Goal: Task Accomplishment & Management: Use online tool/utility

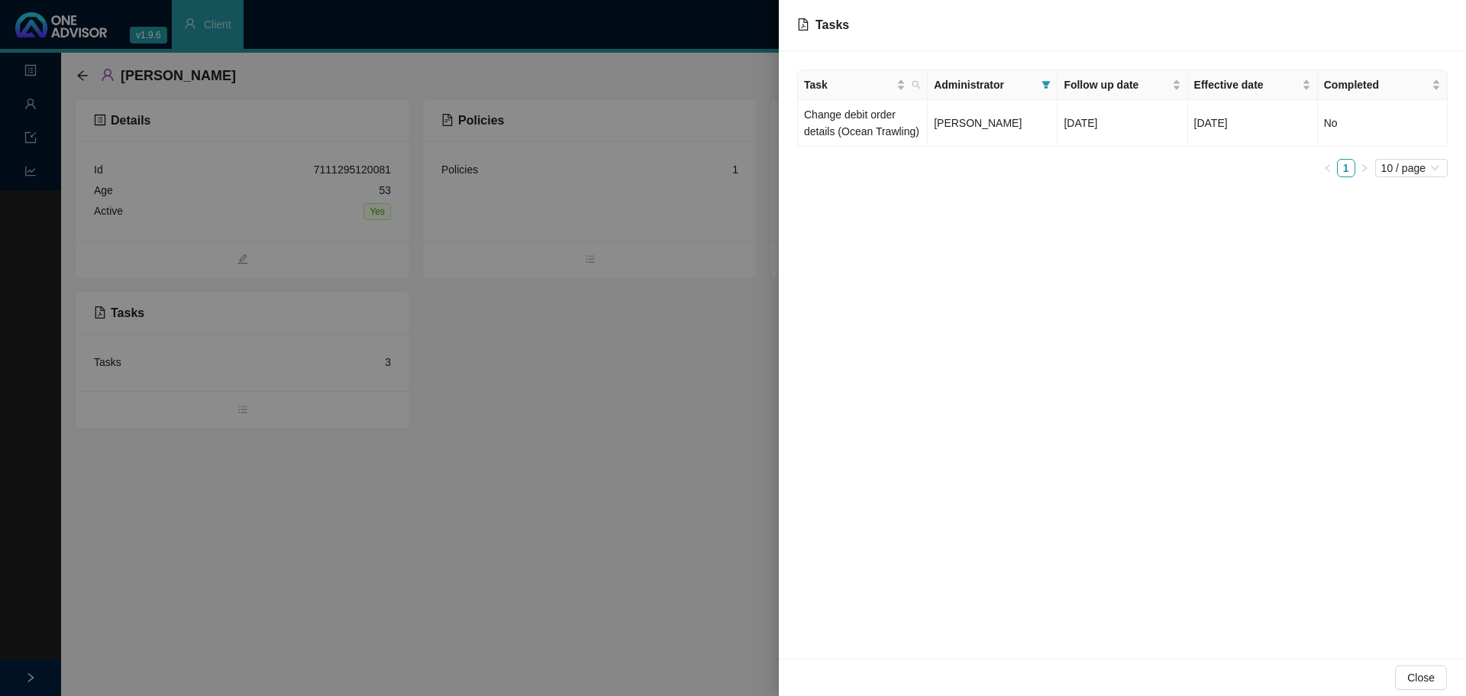
click at [641, 444] on div at bounding box center [733, 348] width 1466 height 696
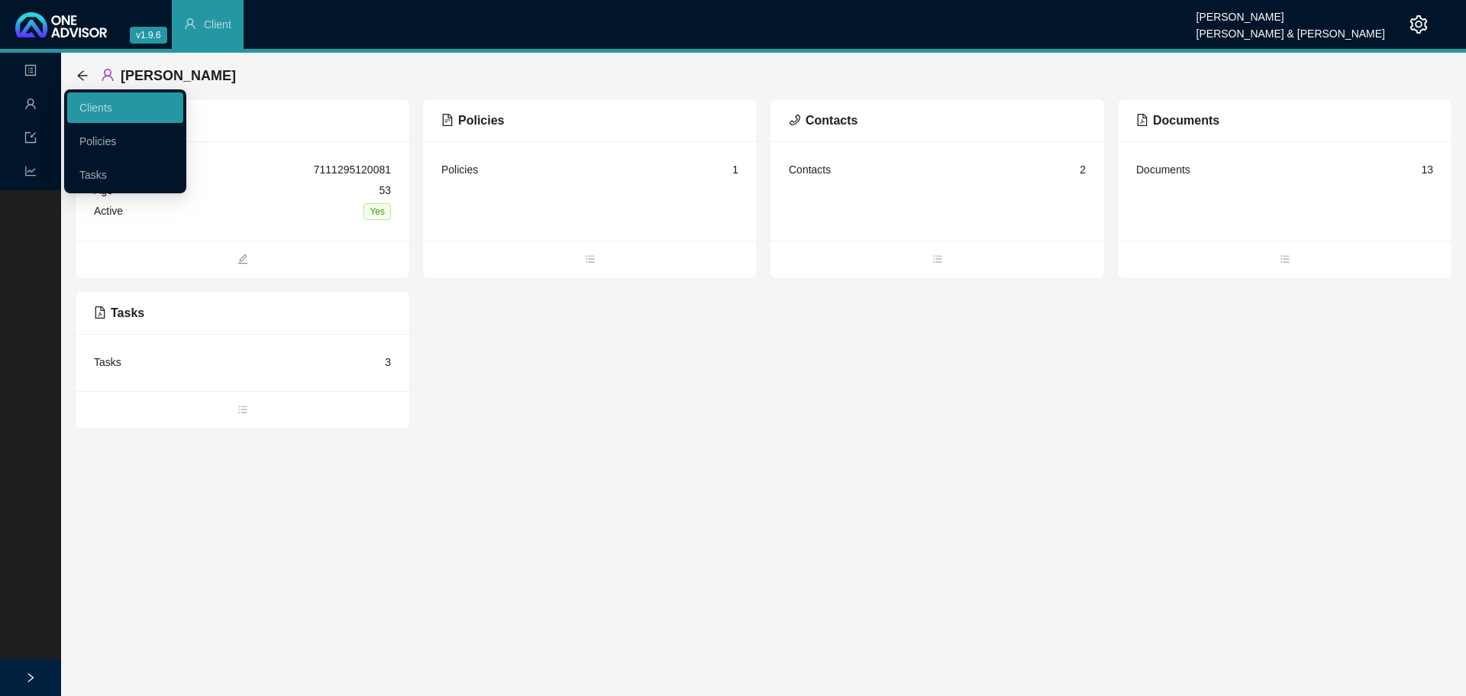
click at [97, 140] on link "Policies" at bounding box center [97, 141] width 37 height 12
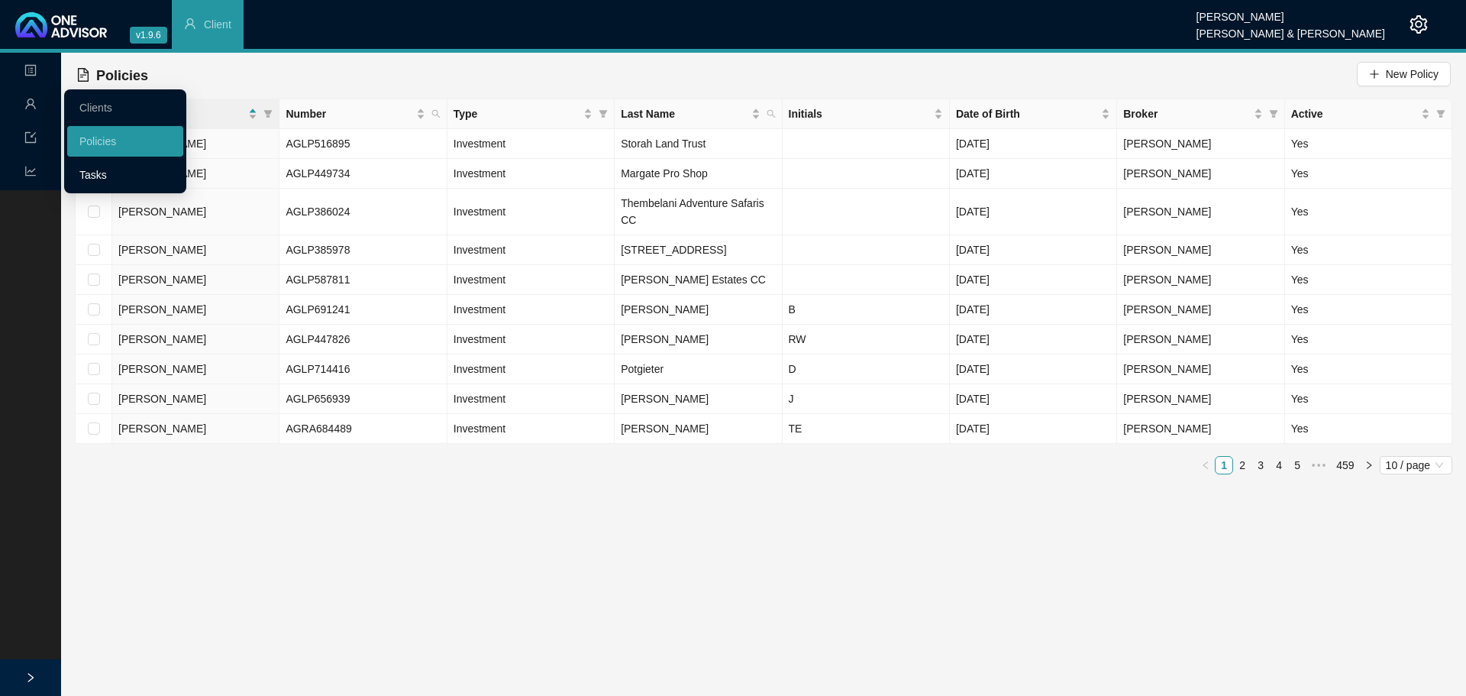
click at [102, 173] on link "Tasks" at bounding box center [92, 175] width 27 height 12
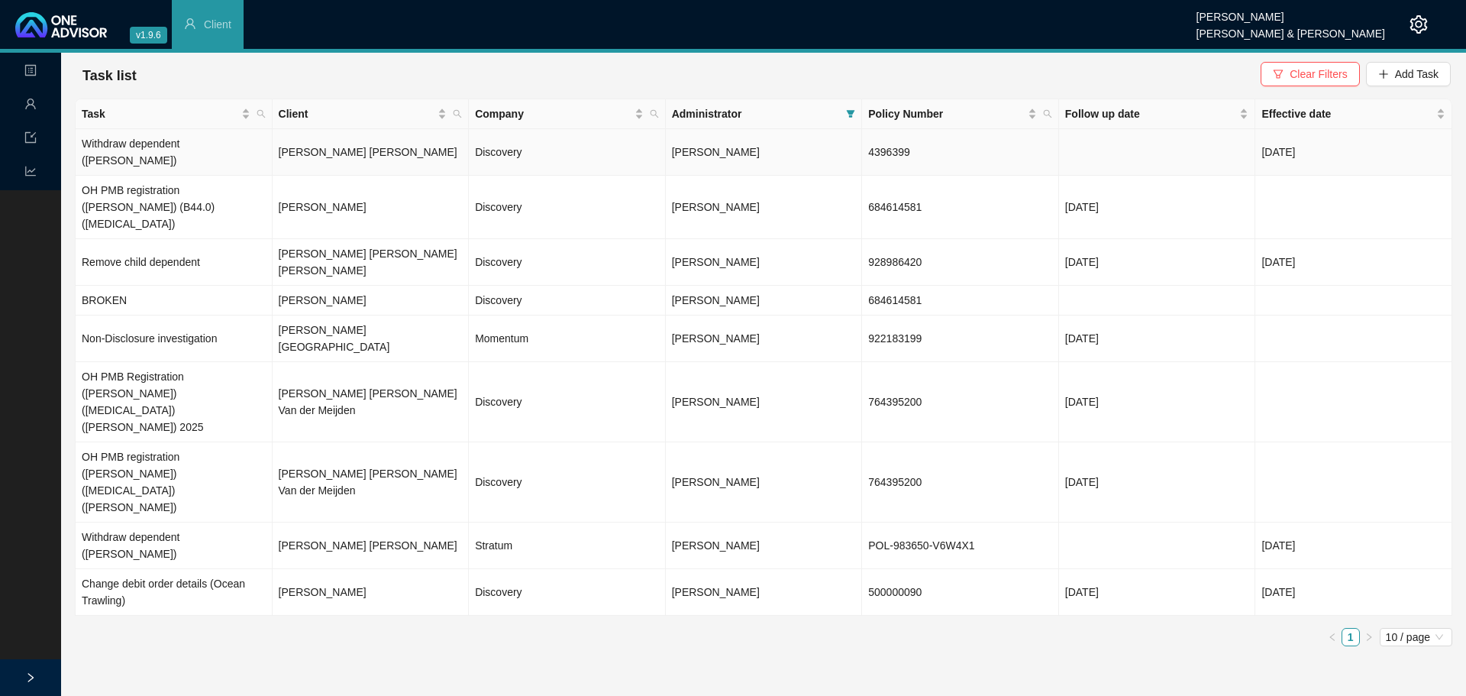
click at [363, 149] on td "[PERSON_NAME] [PERSON_NAME]" at bounding box center [371, 152] width 197 height 47
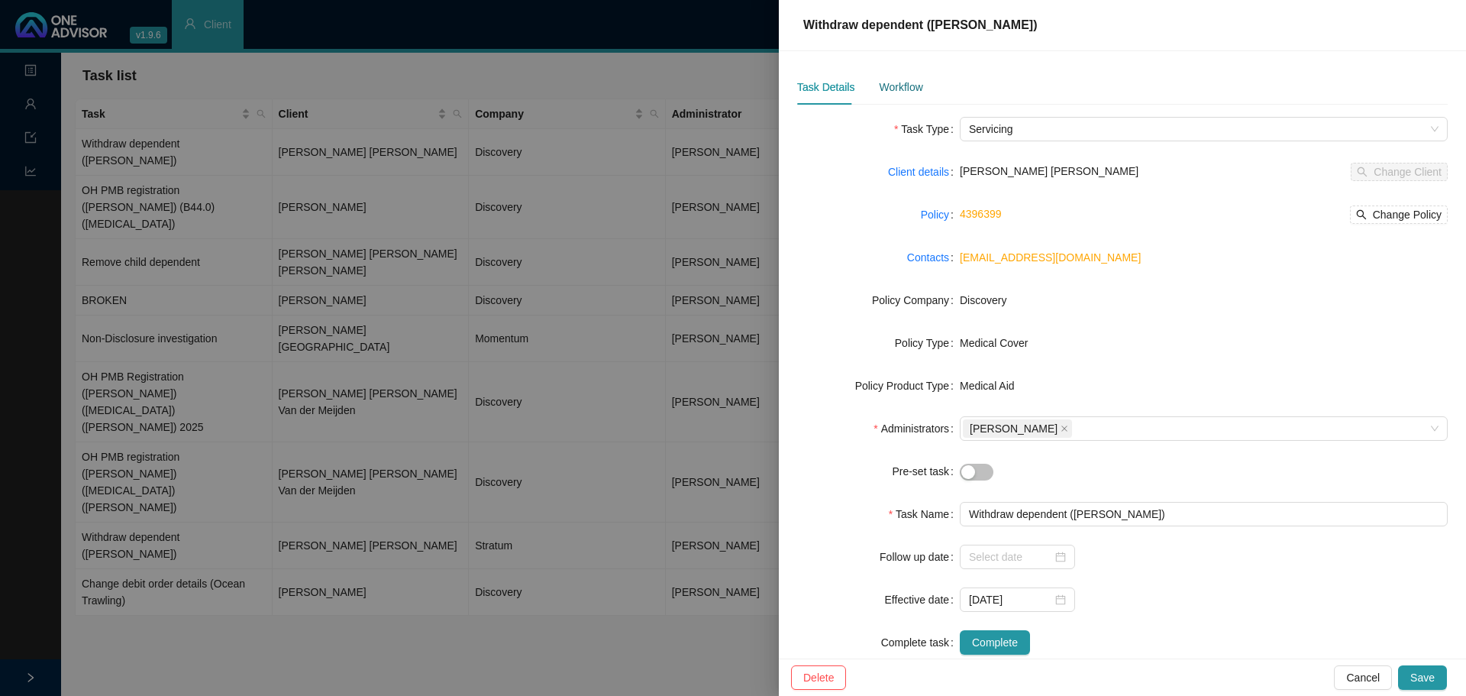
click at [889, 88] on div "Workflow" at bounding box center [901, 87] width 44 height 17
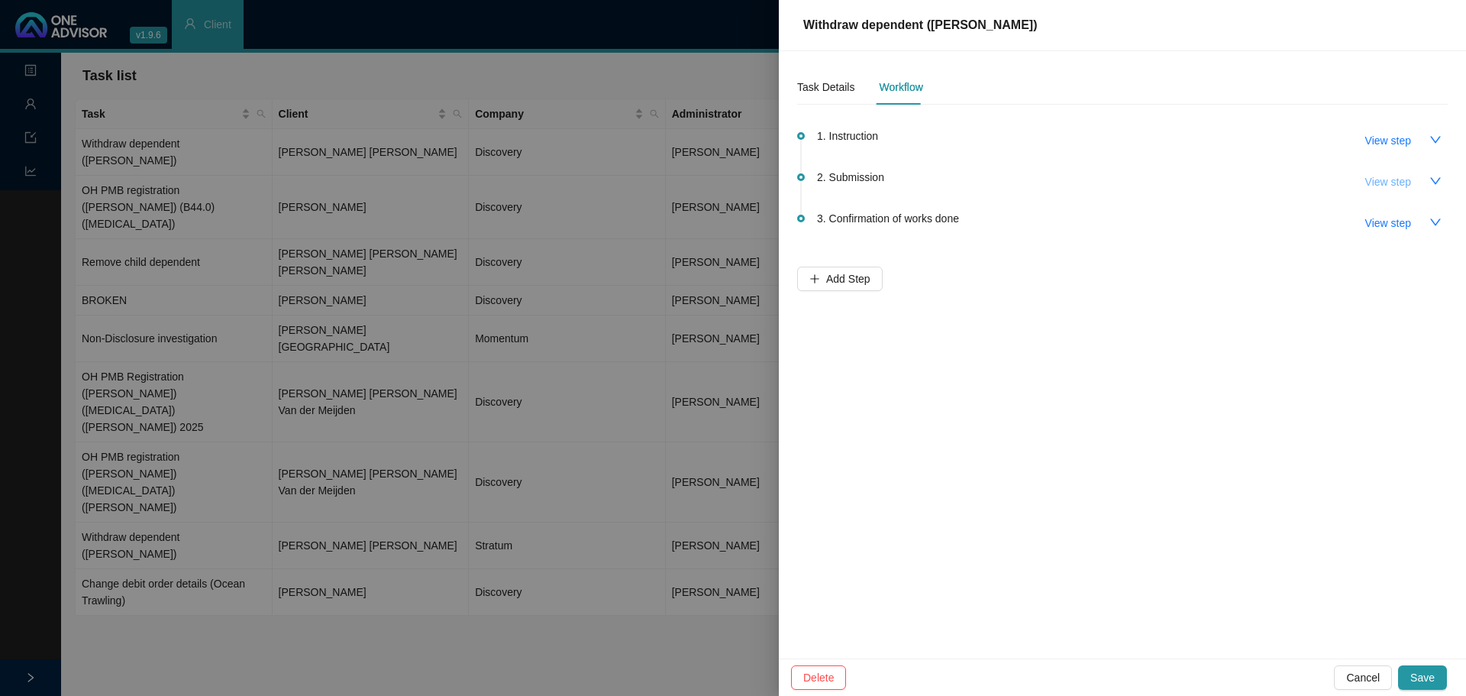
click at [1391, 180] on span "View step" at bounding box center [1388, 181] width 46 height 17
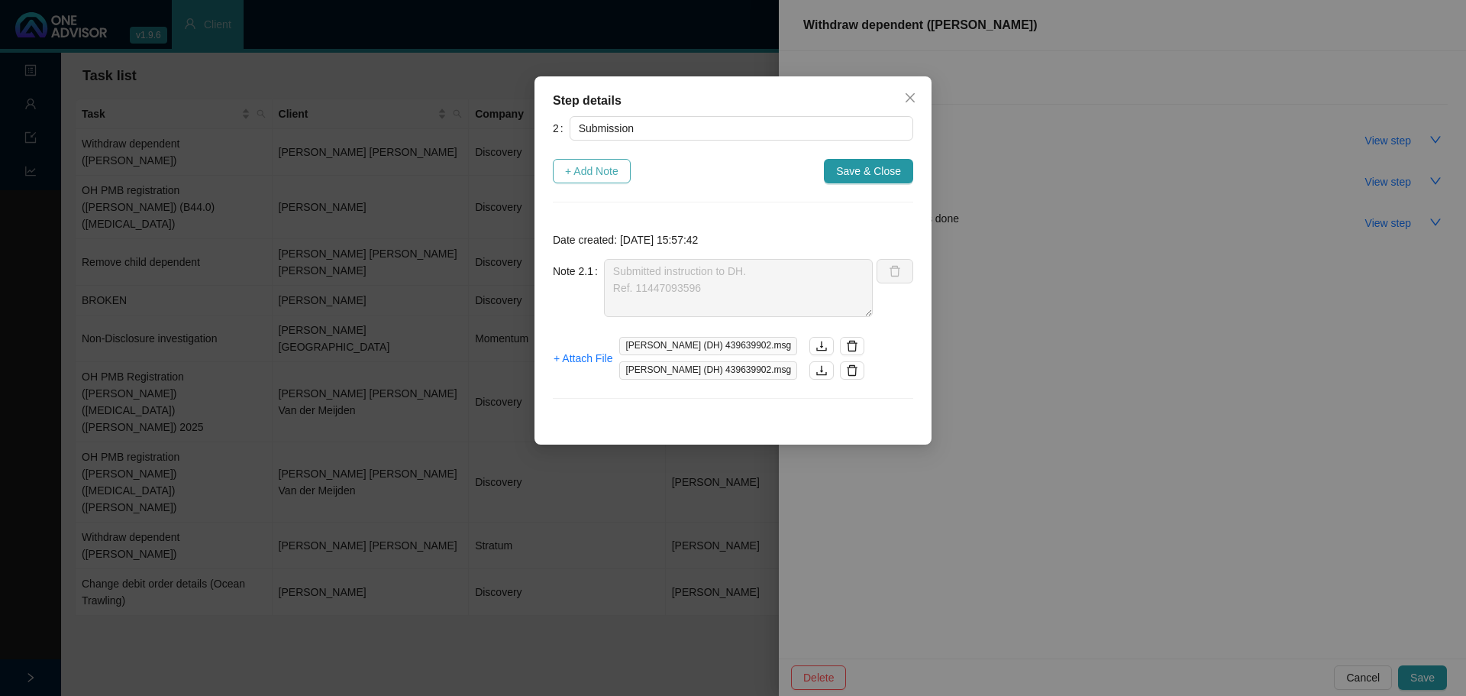
click at [599, 170] on span "+ Add Note" at bounding box center [591, 171] width 53 height 17
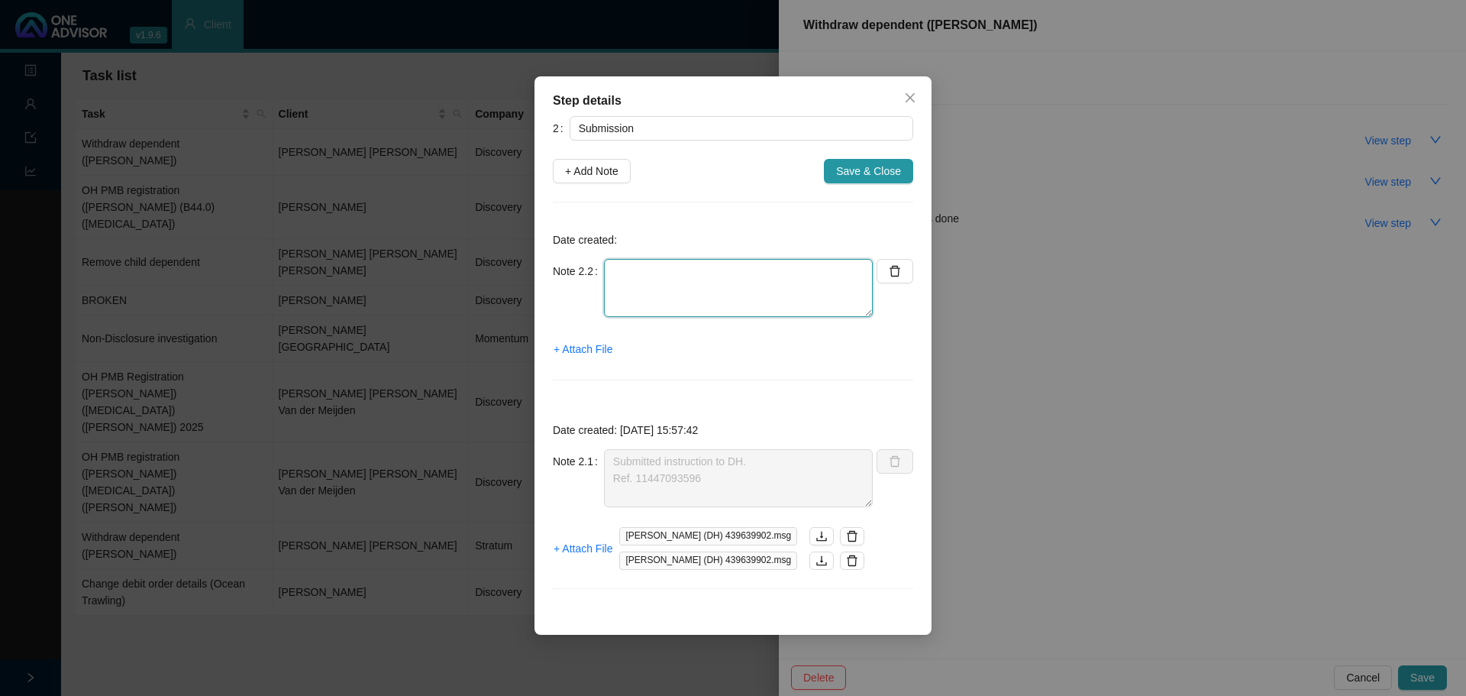
click at [628, 281] on textarea at bounding box center [738, 288] width 269 height 58
type textarea "d"
click at [578, 343] on span "+ Attach File" at bounding box center [583, 349] width 59 height 17
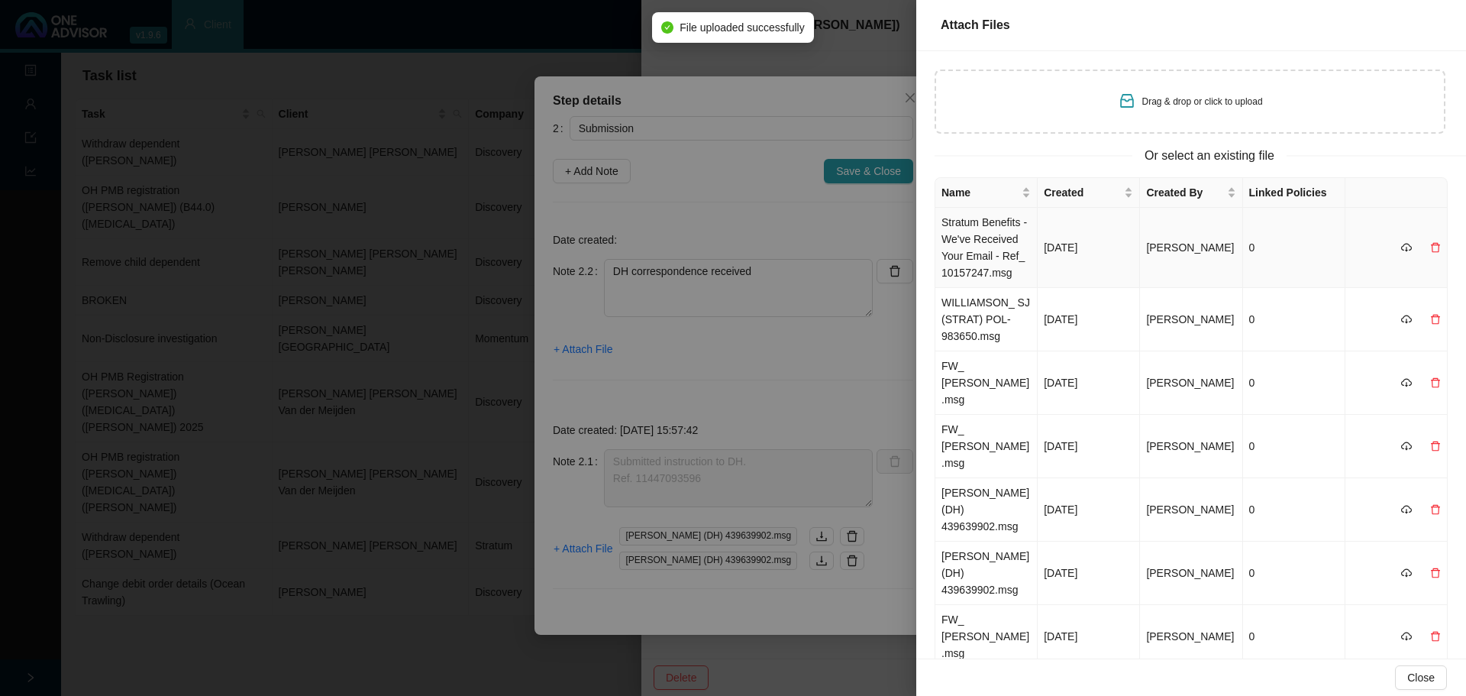
click at [988, 236] on td "Stratum Benefits - We've Received Your Email - Ref_ 10157247.msg" at bounding box center [986, 248] width 102 height 80
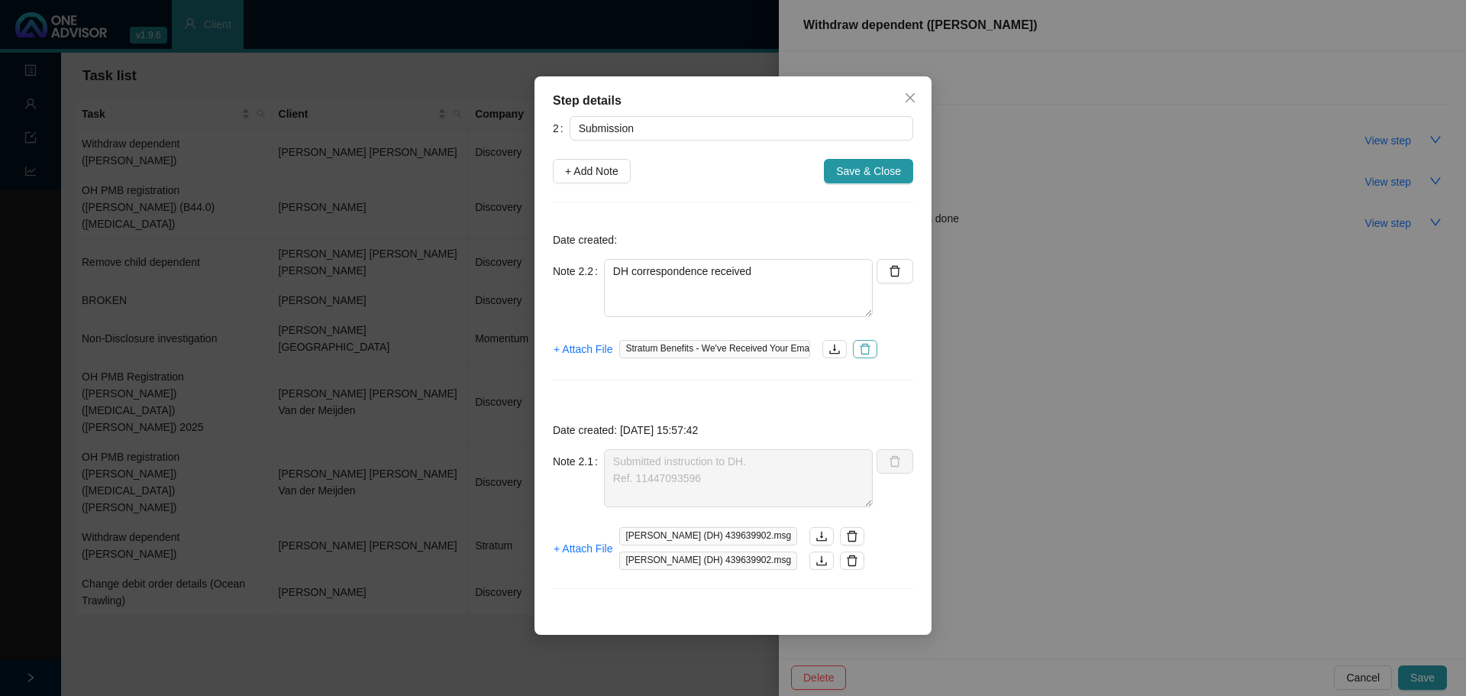
click at [865, 351] on icon "delete" at bounding box center [865, 349] width 12 height 12
click at [913, 93] on icon "close" at bounding box center [910, 98] width 12 height 12
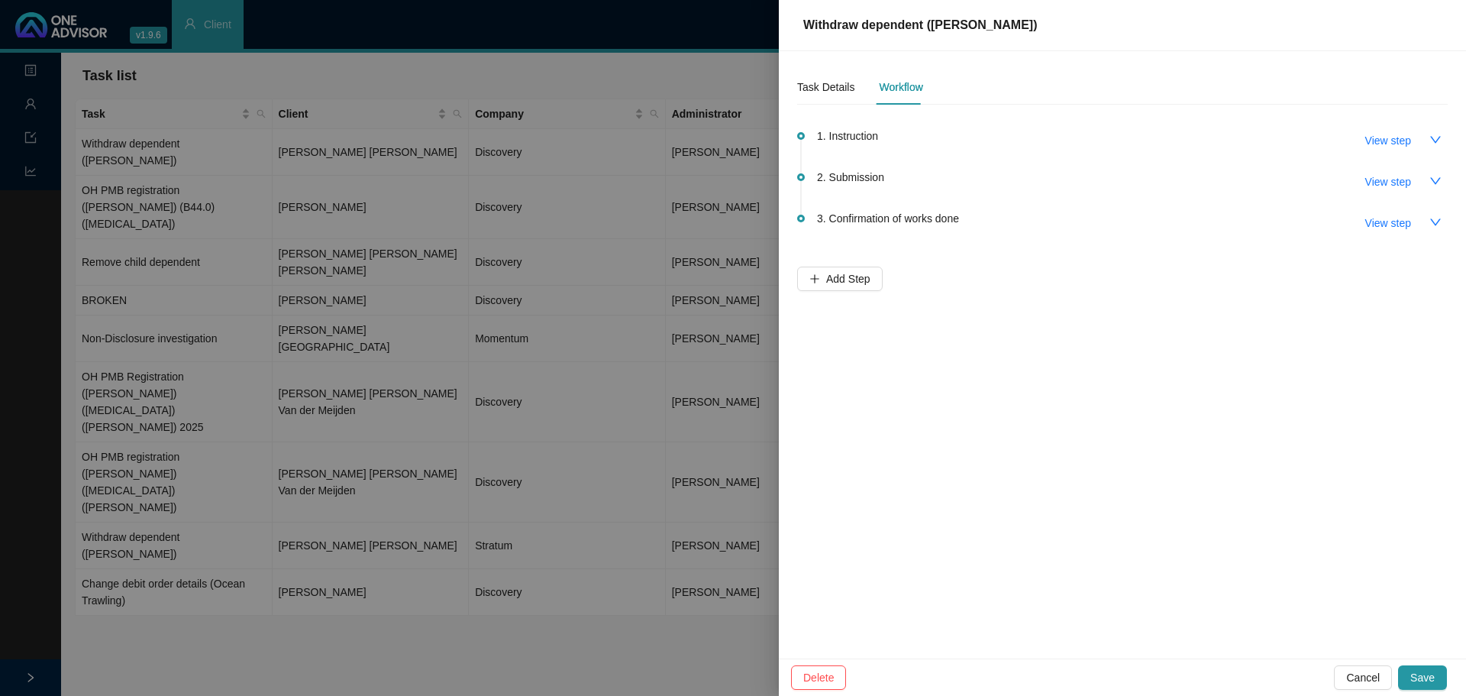
click at [1390, 179] on span "View step" at bounding box center [1388, 181] width 46 height 17
type textarea "Submitted instruction to DH. Ref. 11447093596"
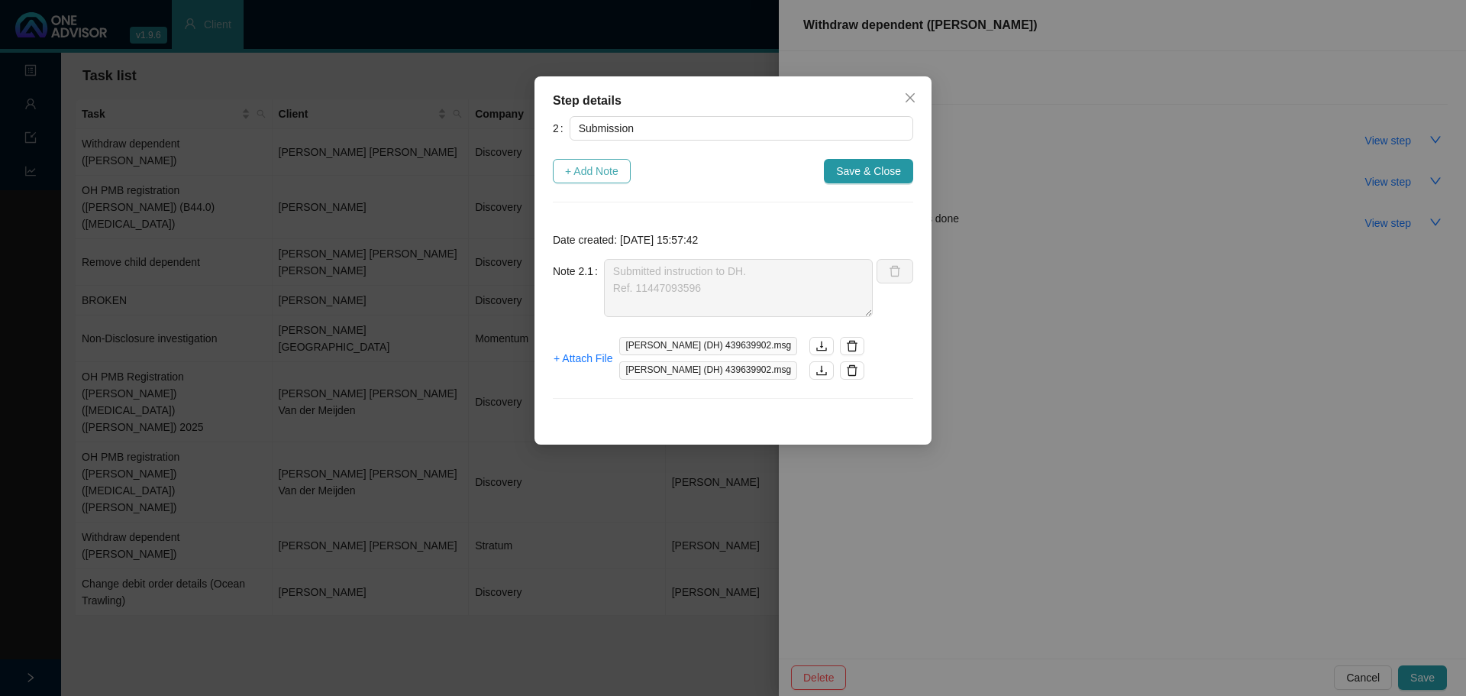
click at [587, 176] on span "+ Add Note" at bounding box center [591, 171] width 53 height 17
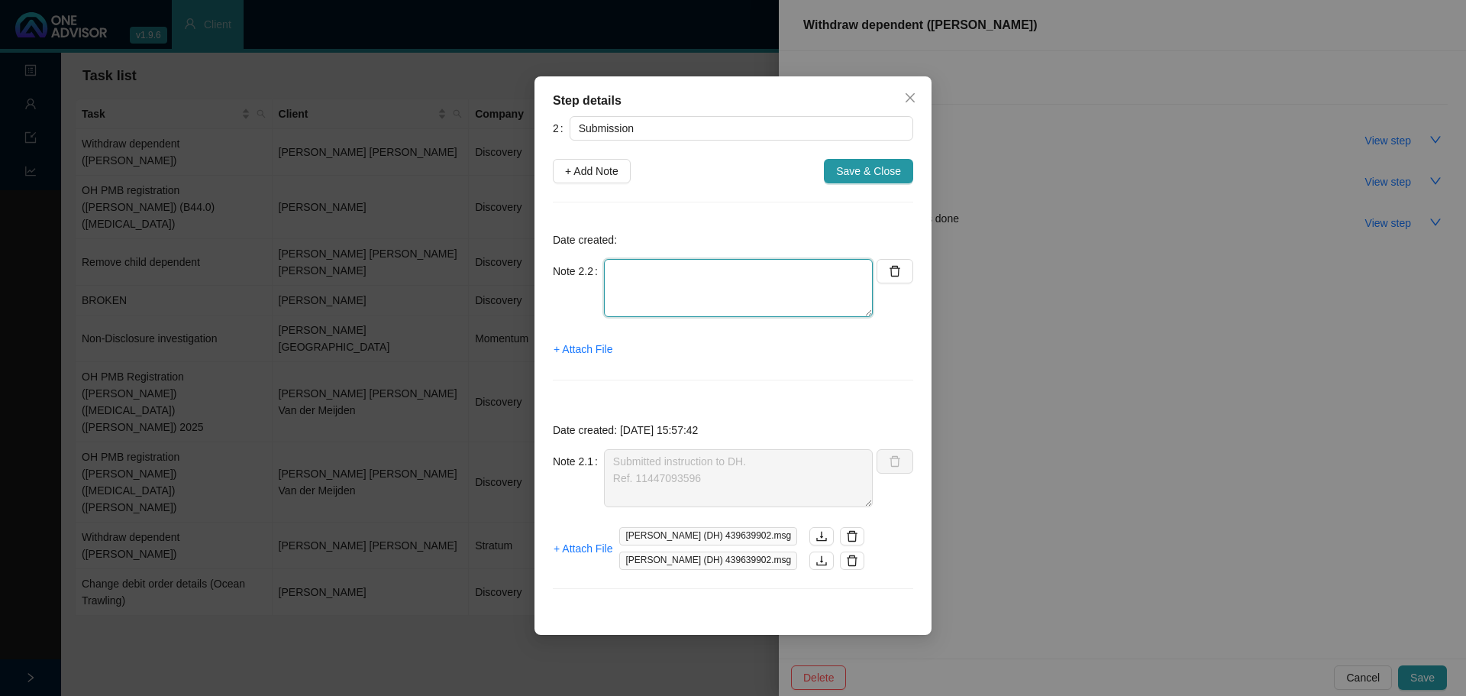
click at [638, 267] on textarea at bounding box center [738, 288] width 269 height 58
click at [583, 351] on span "+ Attach File" at bounding box center [583, 349] width 59 height 17
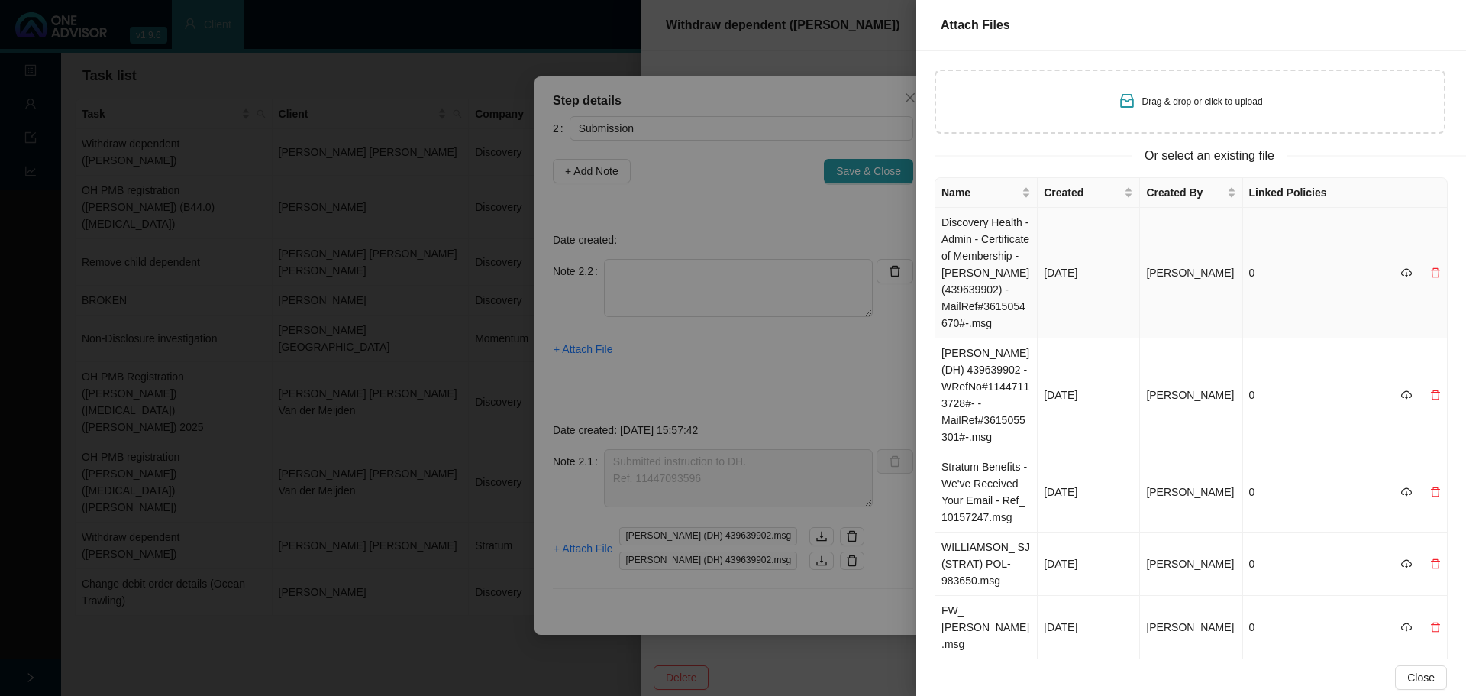
click at [969, 265] on td "Discovery Health - Admin - Certificate of Membership - [PERSON_NAME] (439639902…" at bounding box center [986, 273] width 102 height 131
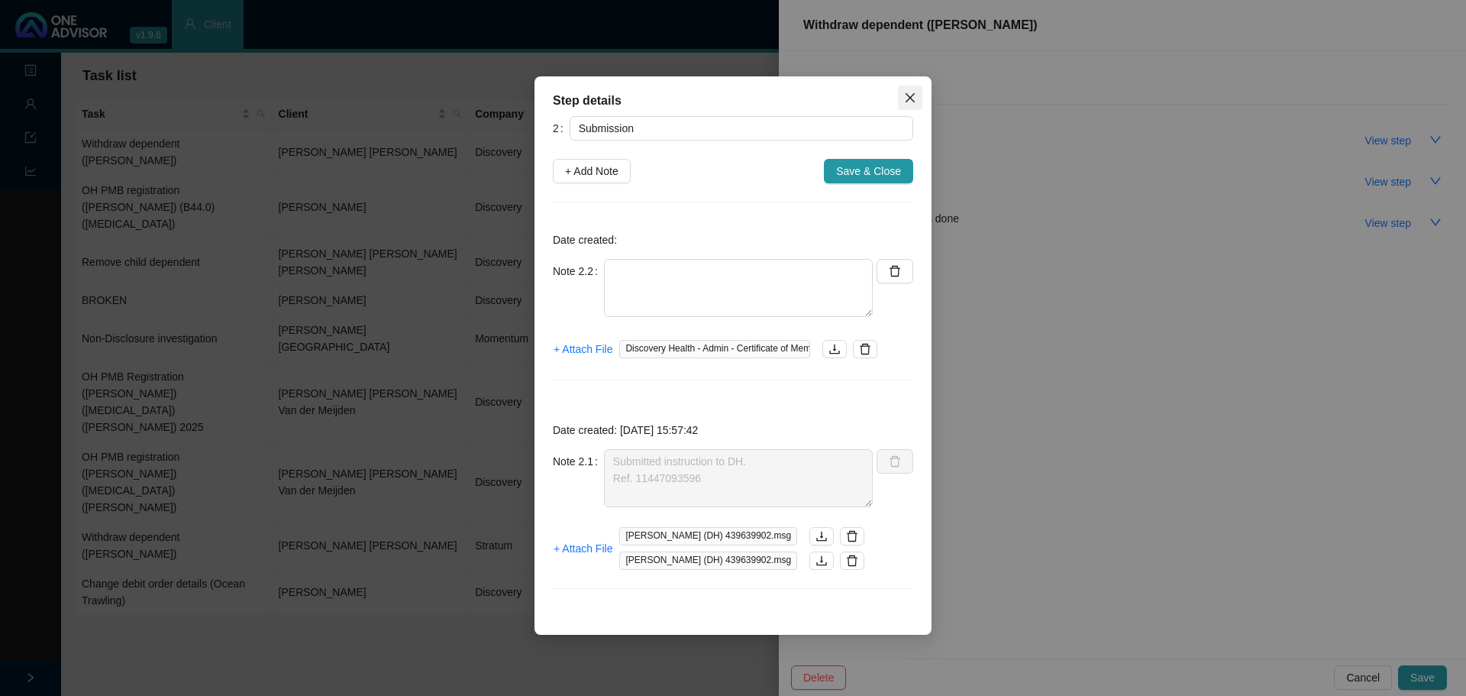
click at [906, 99] on icon "close" at bounding box center [910, 98] width 12 height 12
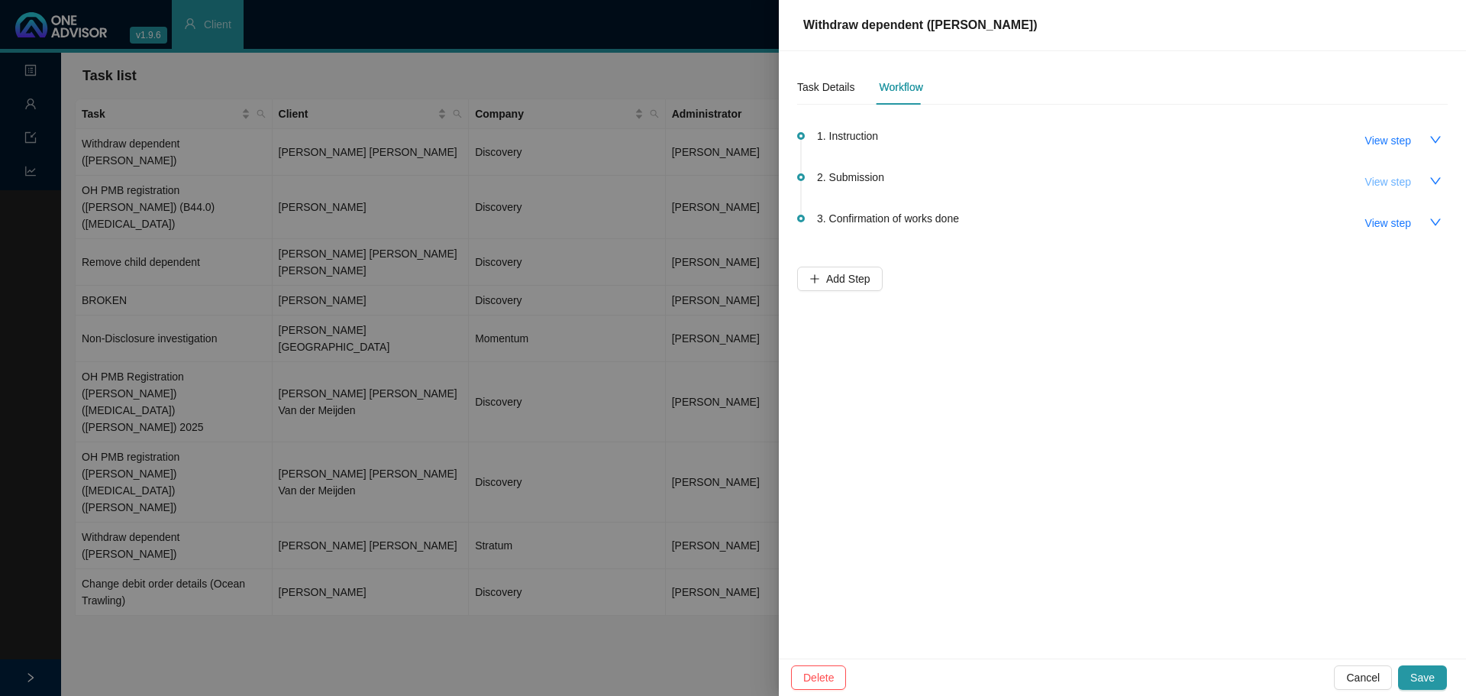
click at [1379, 178] on span "View step" at bounding box center [1388, 181] width 46 height 17
type textarea "Submitted instruction to DH. Ref. 11447093596"
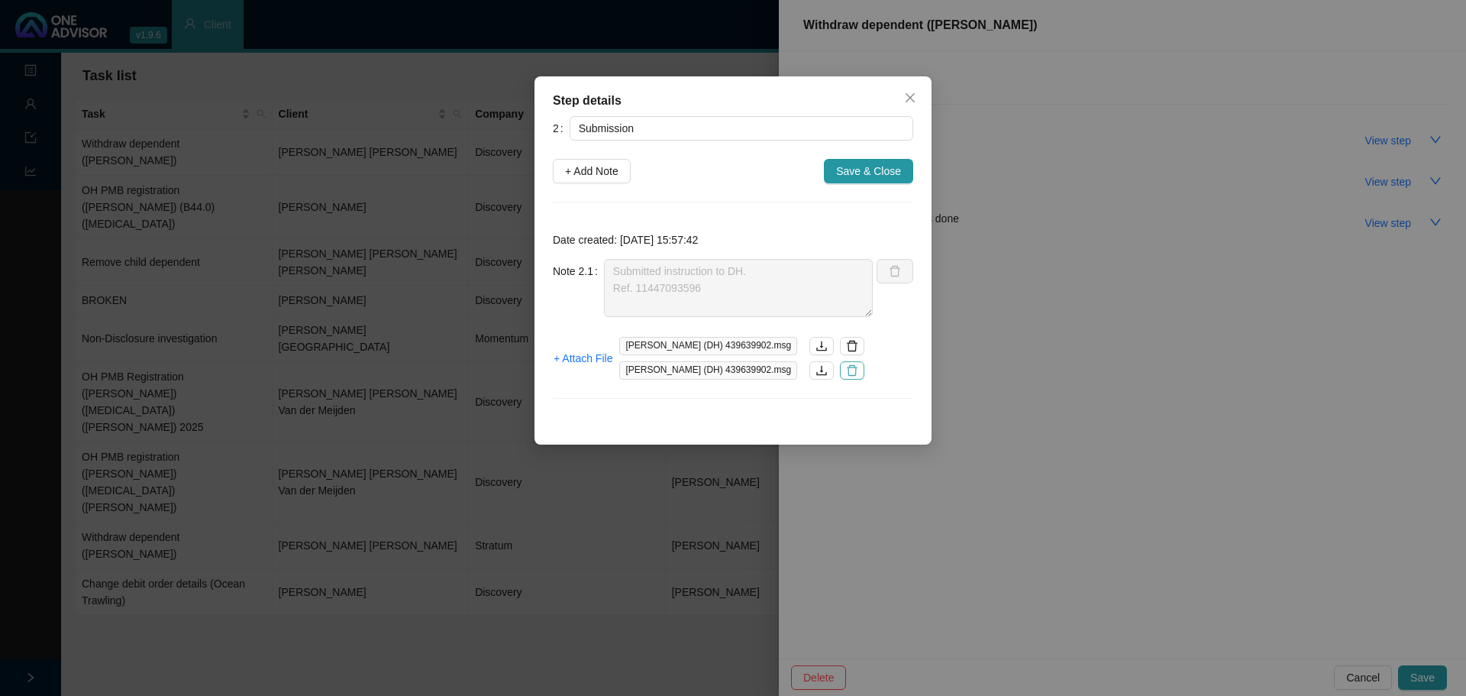
click at [846, 370] on icon "delete" at bounding box center [852, 370] width 12 height 12
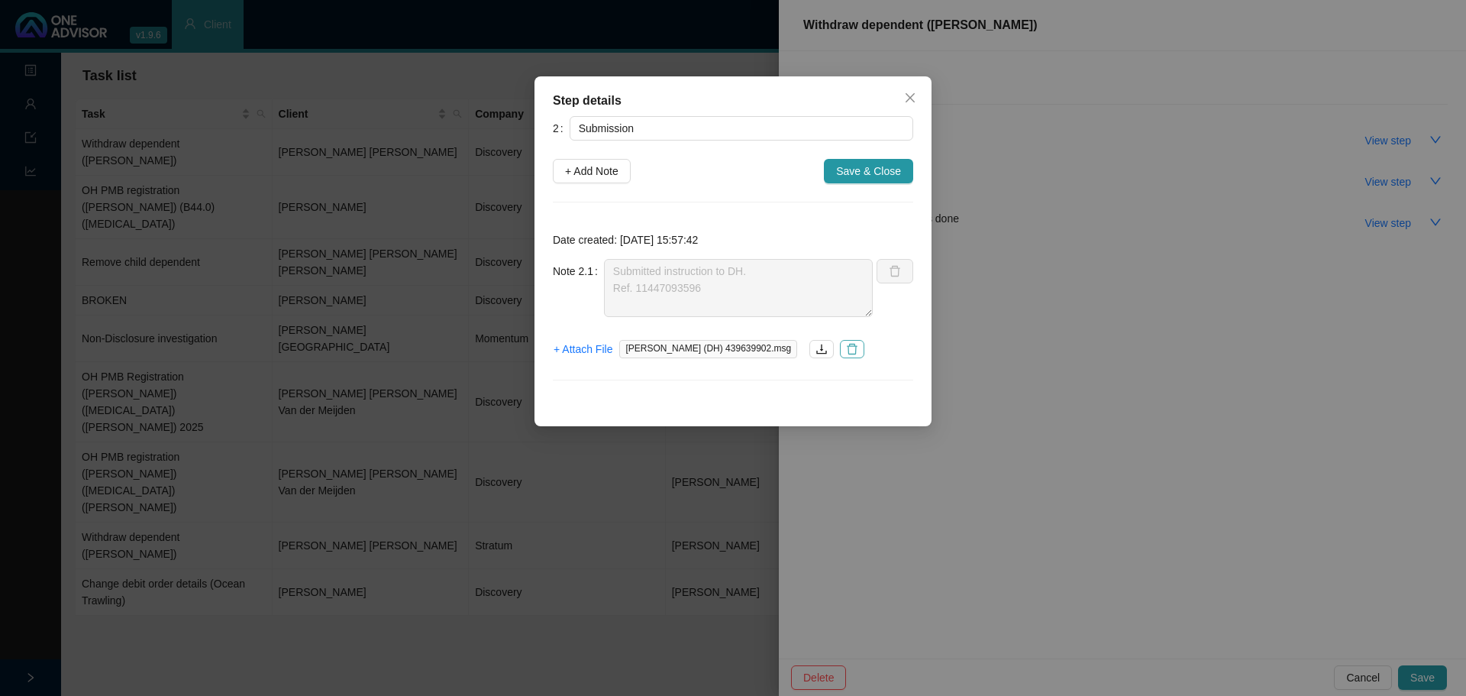
click at [846, 349] on icon "delete" at bounding box center [852, 349] width 12 height 12
click at [906, 99] on icon "close" at bounding box center [910, 98] width 12 height 12
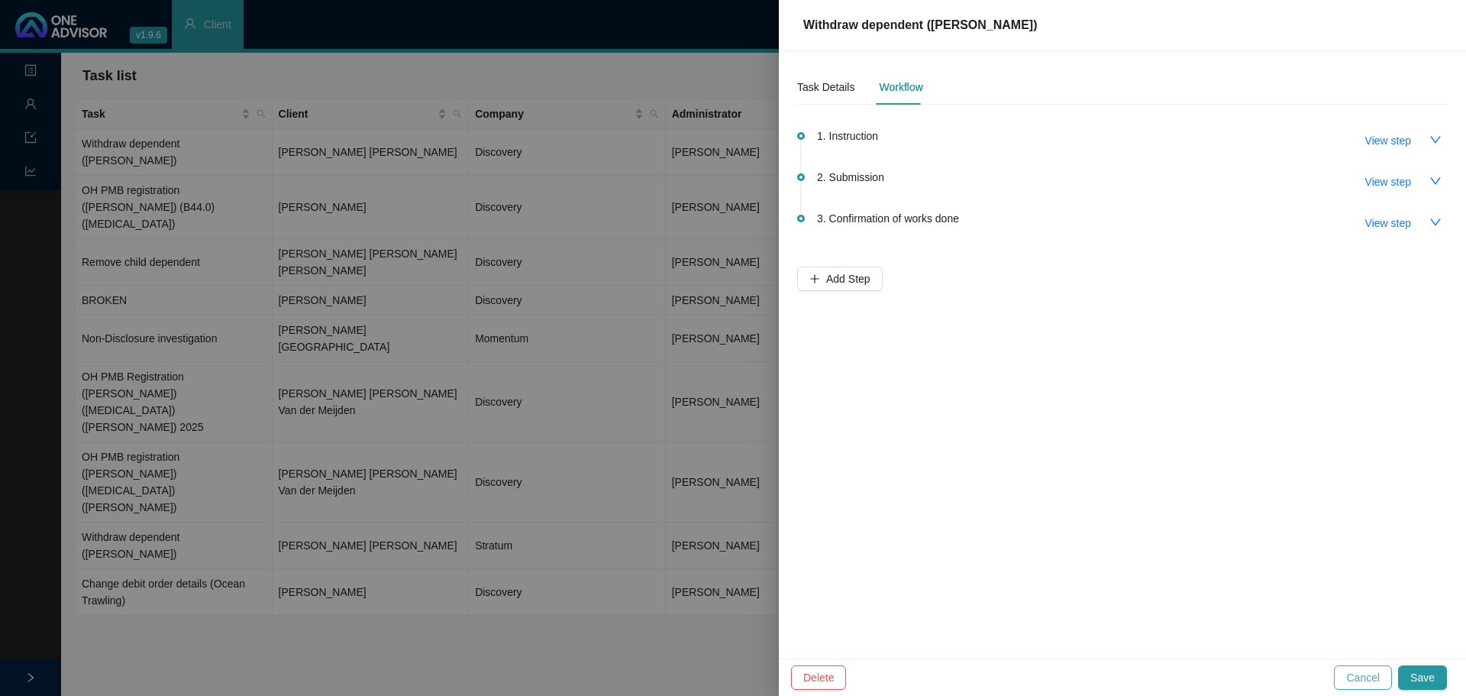
click at [1358, 684] on span "Cancel" at bounding box center [1363, 677] width 34 height 17
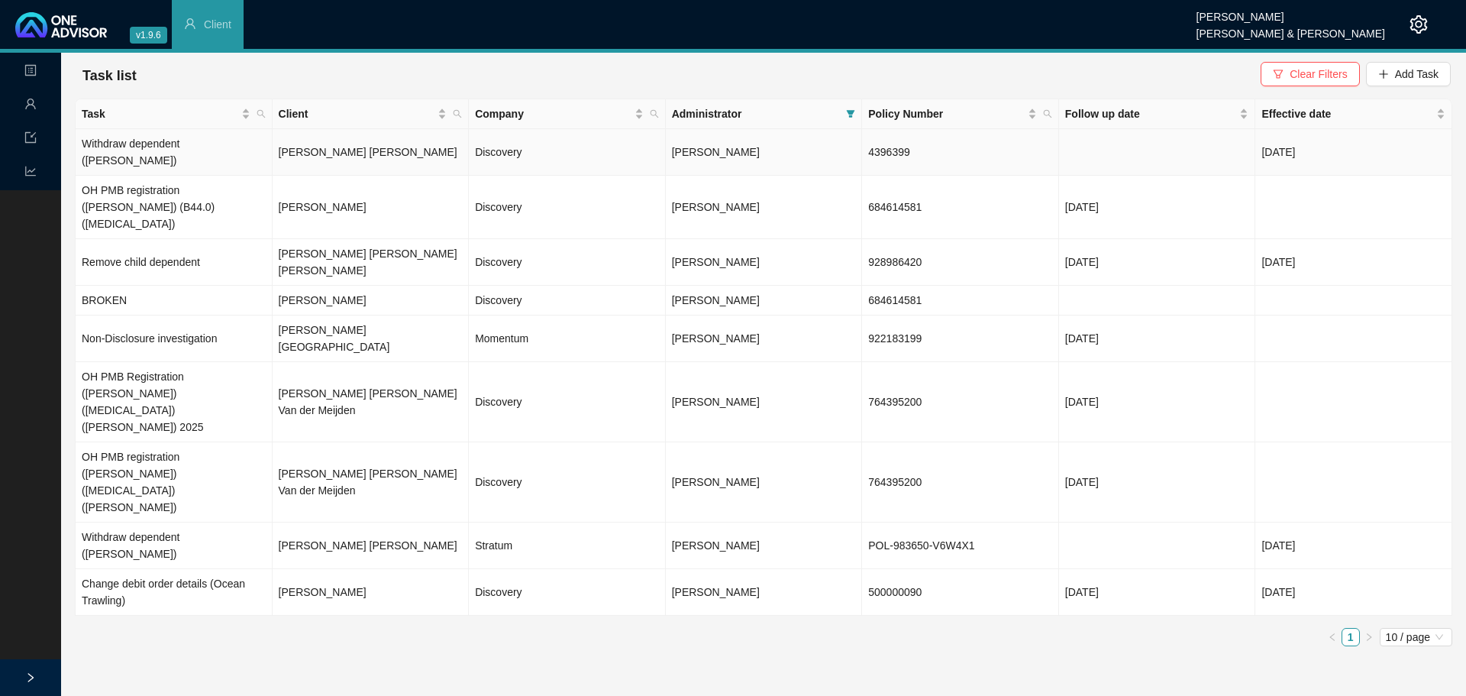
click at [471, 147] on td "Discovery" at bounding box center [567, 152] width 197 height 47
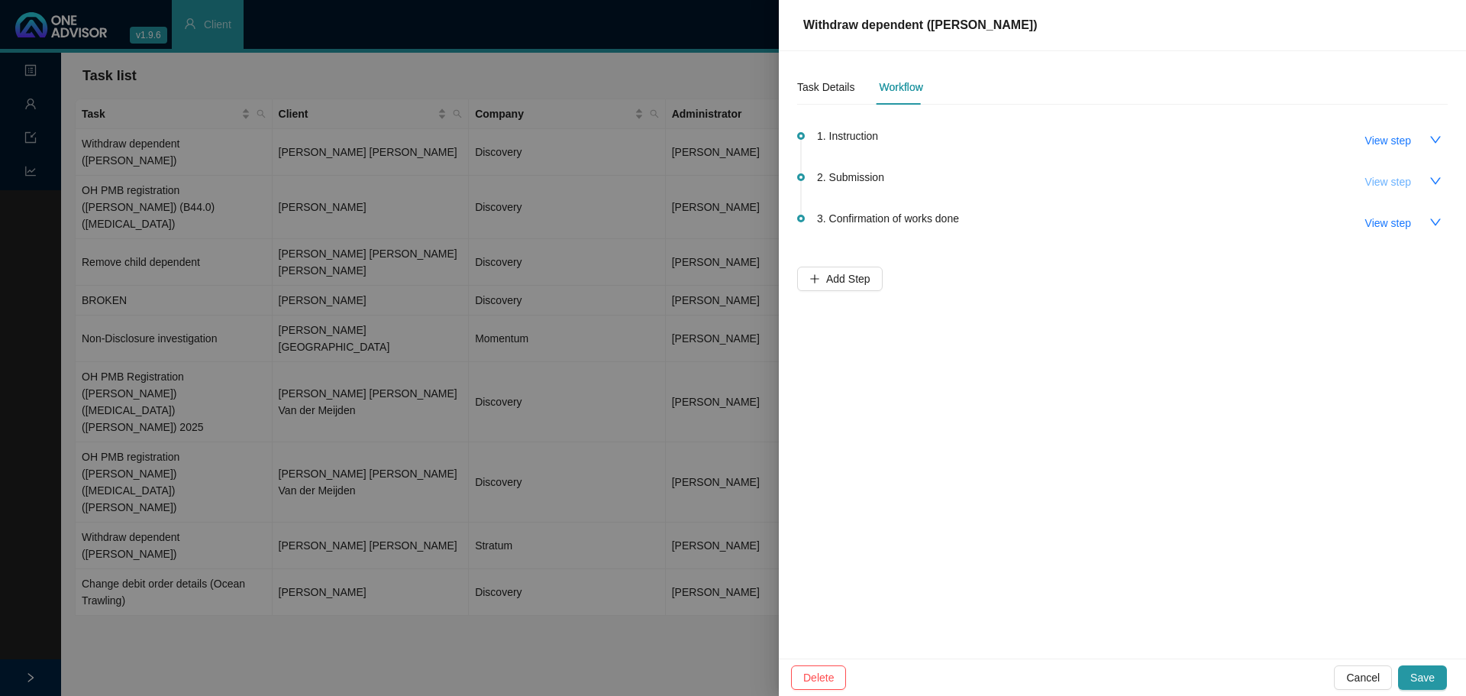
click at [1383, 181] on span "View step" at bounding box center [1388, 181] width 46 height 17
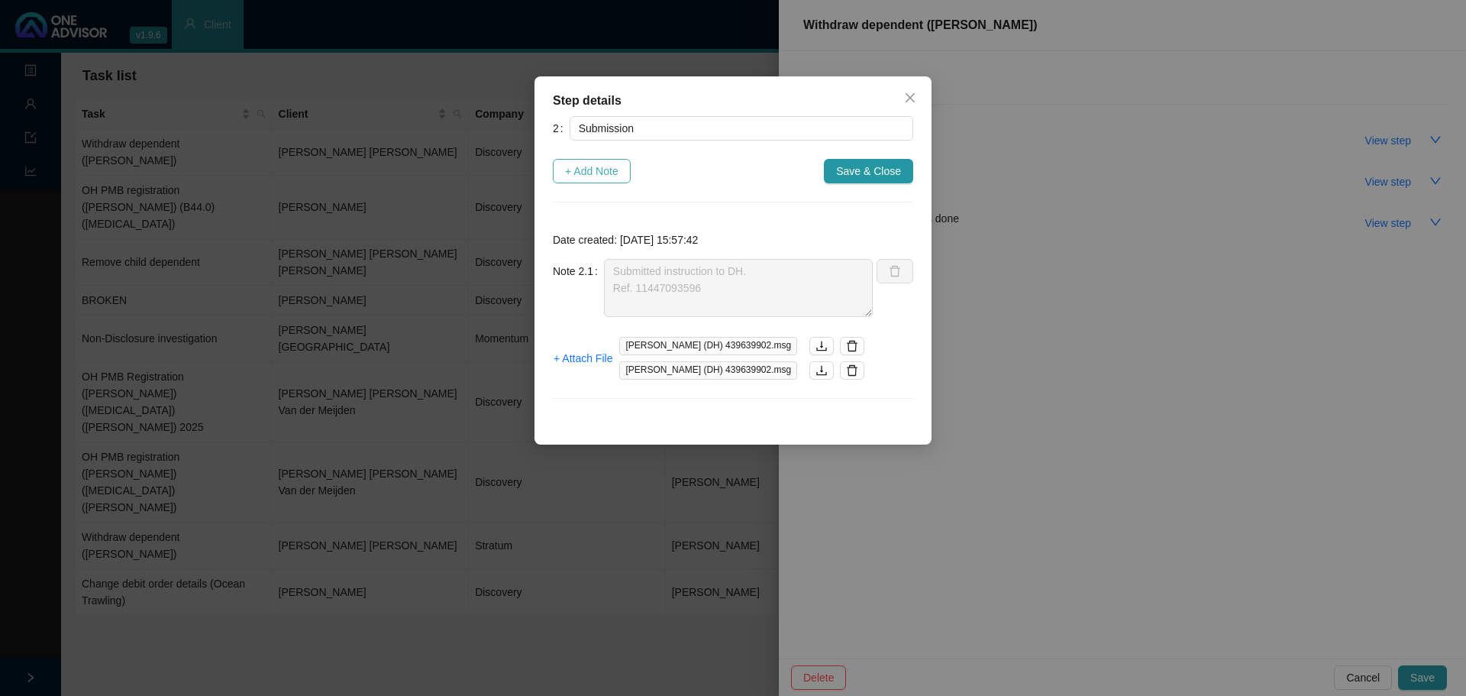
click at [598, 165] on span "+ Add Note" at bounding box center [591, 171] width 53 height 17
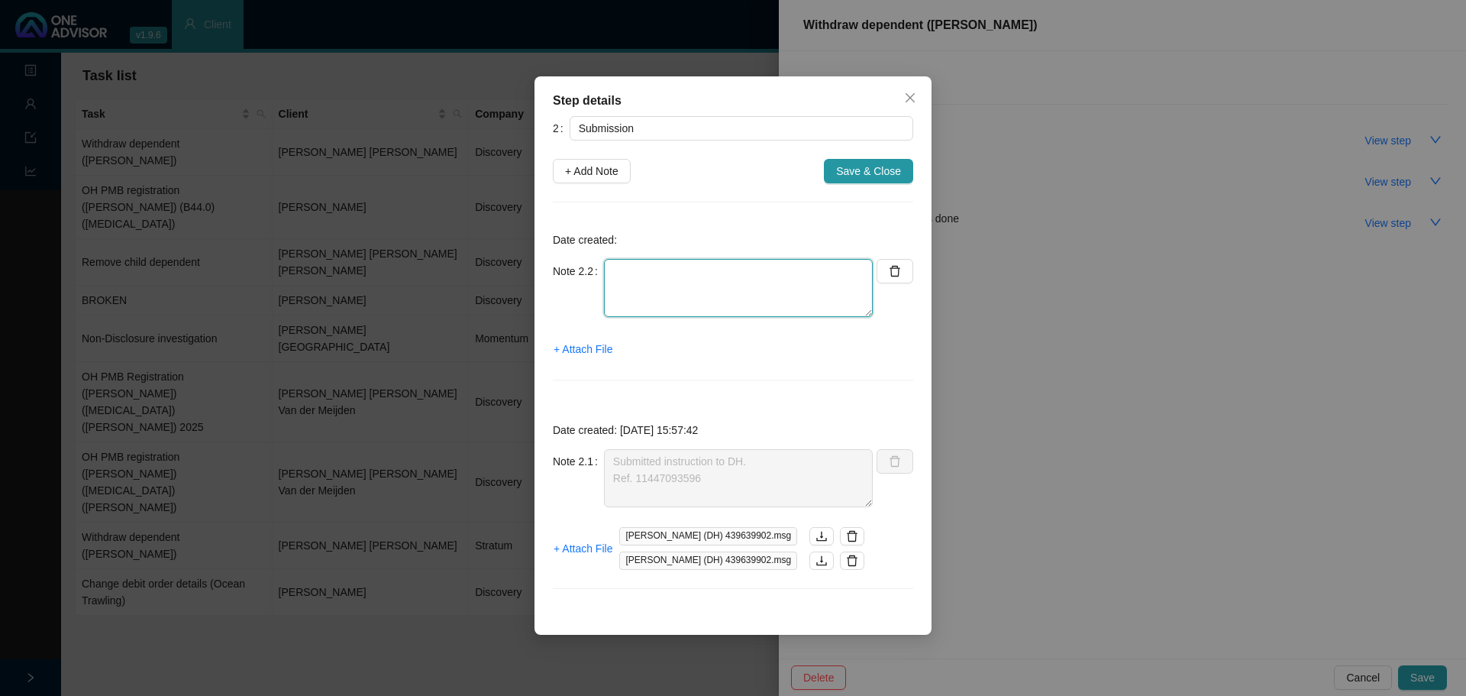
click at [623, 286] on textarea at bounding box center [738, 288] width 269 height 58
type textarea "d"
click at [591, 351] on span "+ Attach File" at bounding box center [583, 349] width 59 height 17
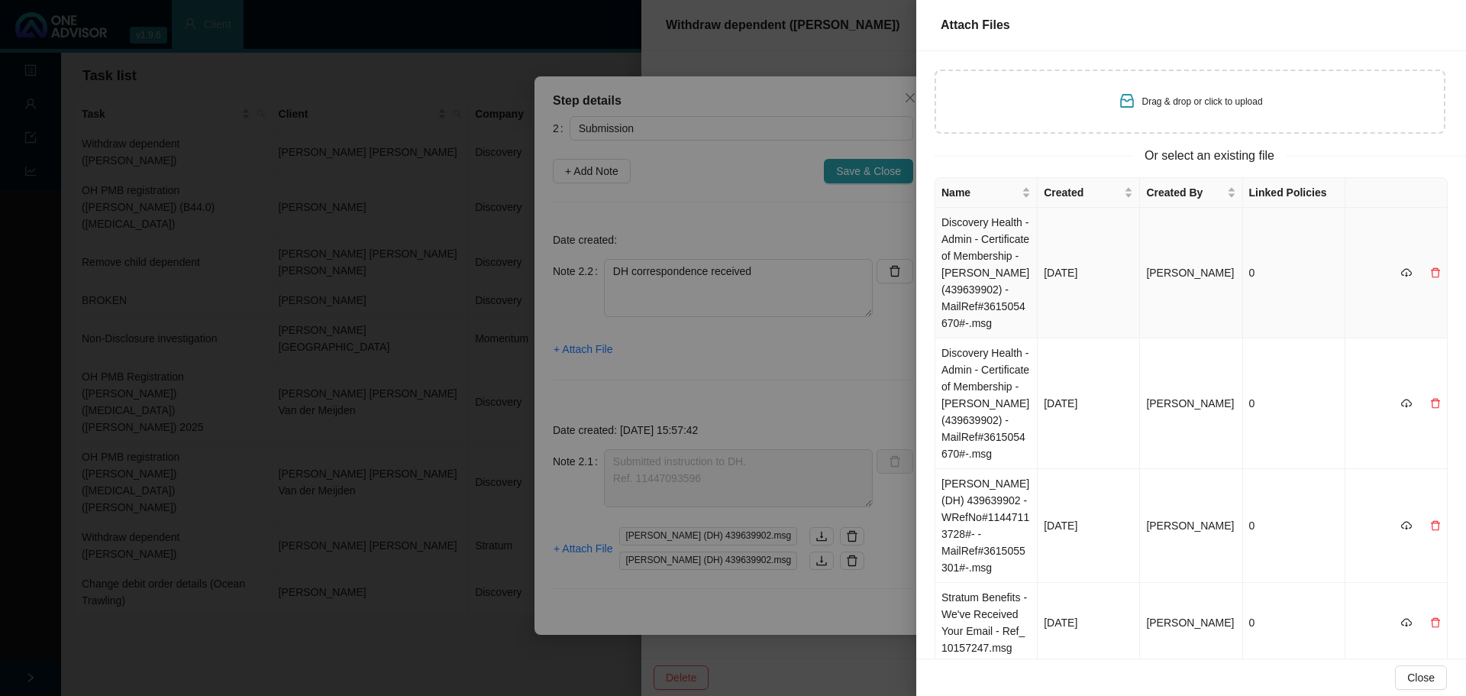
click at [975, 280] on td "Discovery Health - Admin - Certificate of Membership - [PERSON_NAME] (439639902…" at bounding box center [986, 273] width 102 height 131
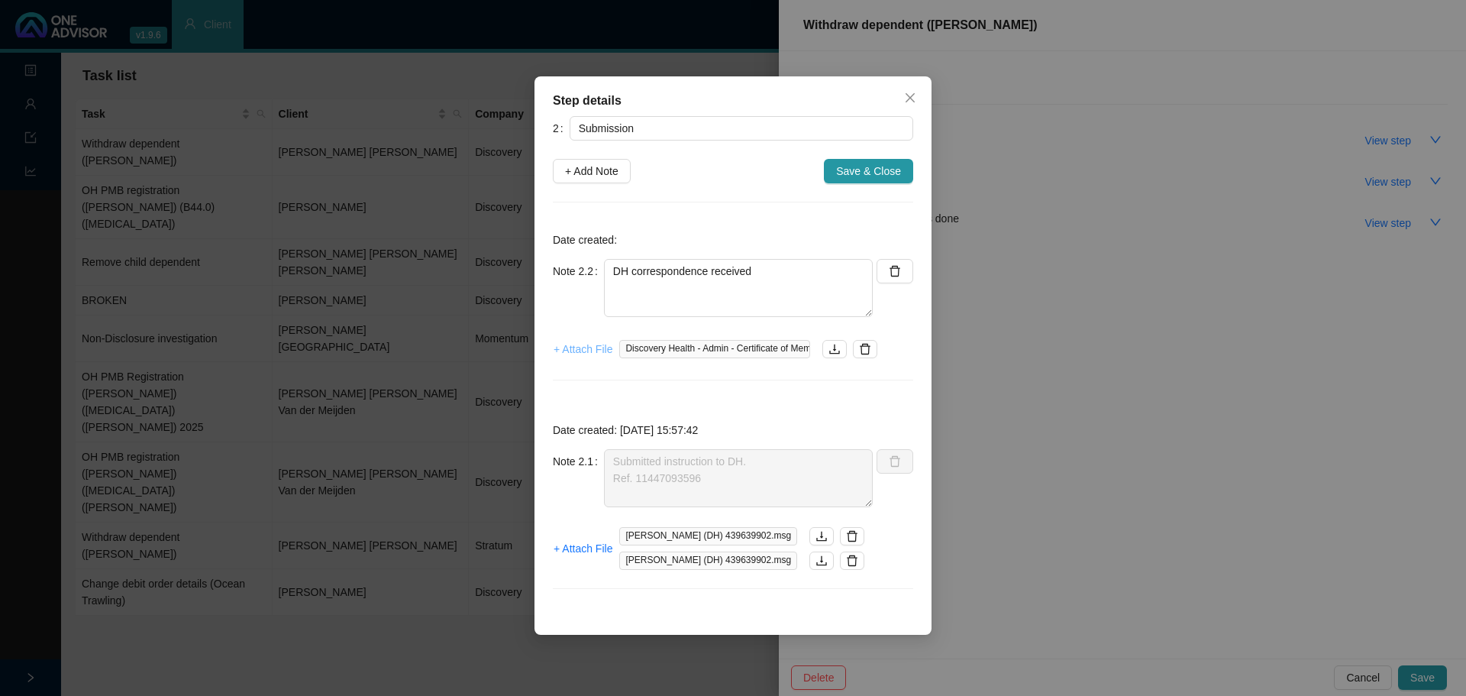
click at [583, 347] on span "+ Attach File" at bounding box center [583, 349] width 59 height 17
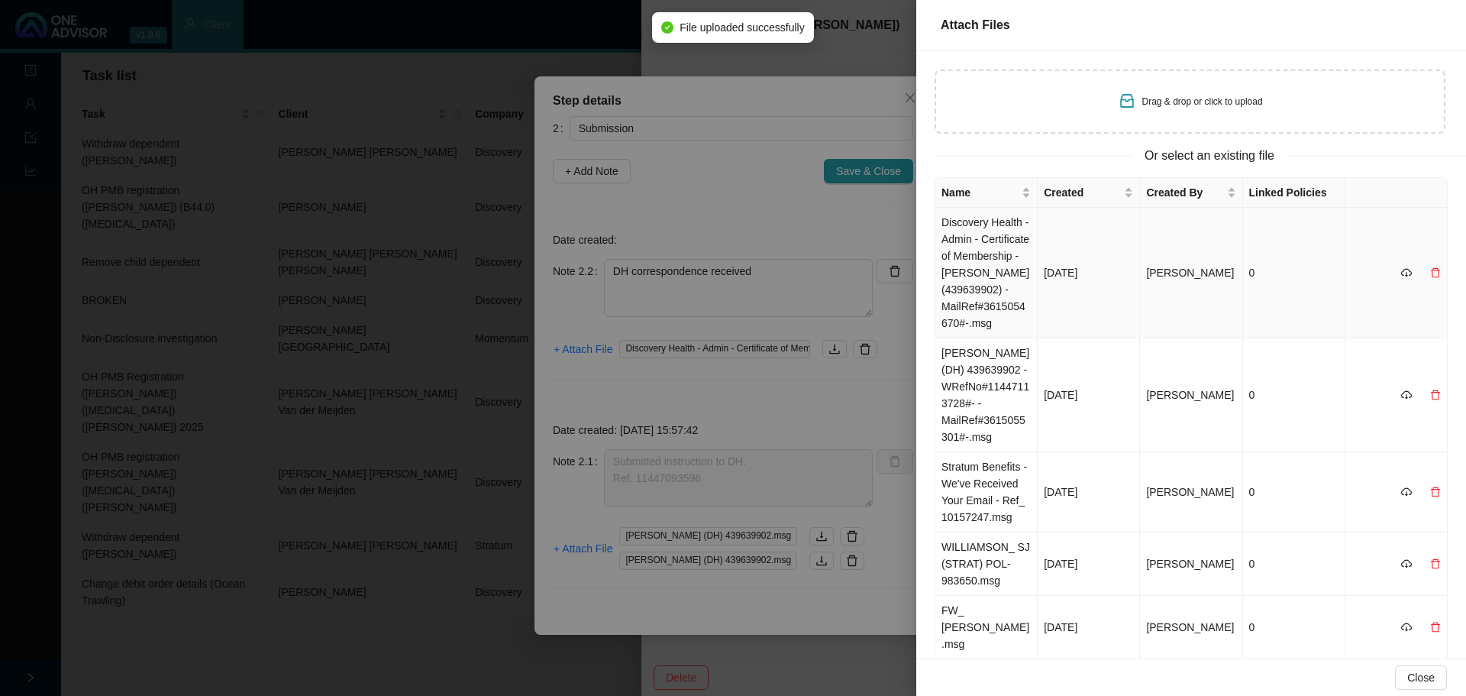
click at [973, 270] on td "Discovery Health - Admin - Certificate of Membership - [PERSON_NAME] (439639902…" at bounding box center [986, 273] width 102 height 131
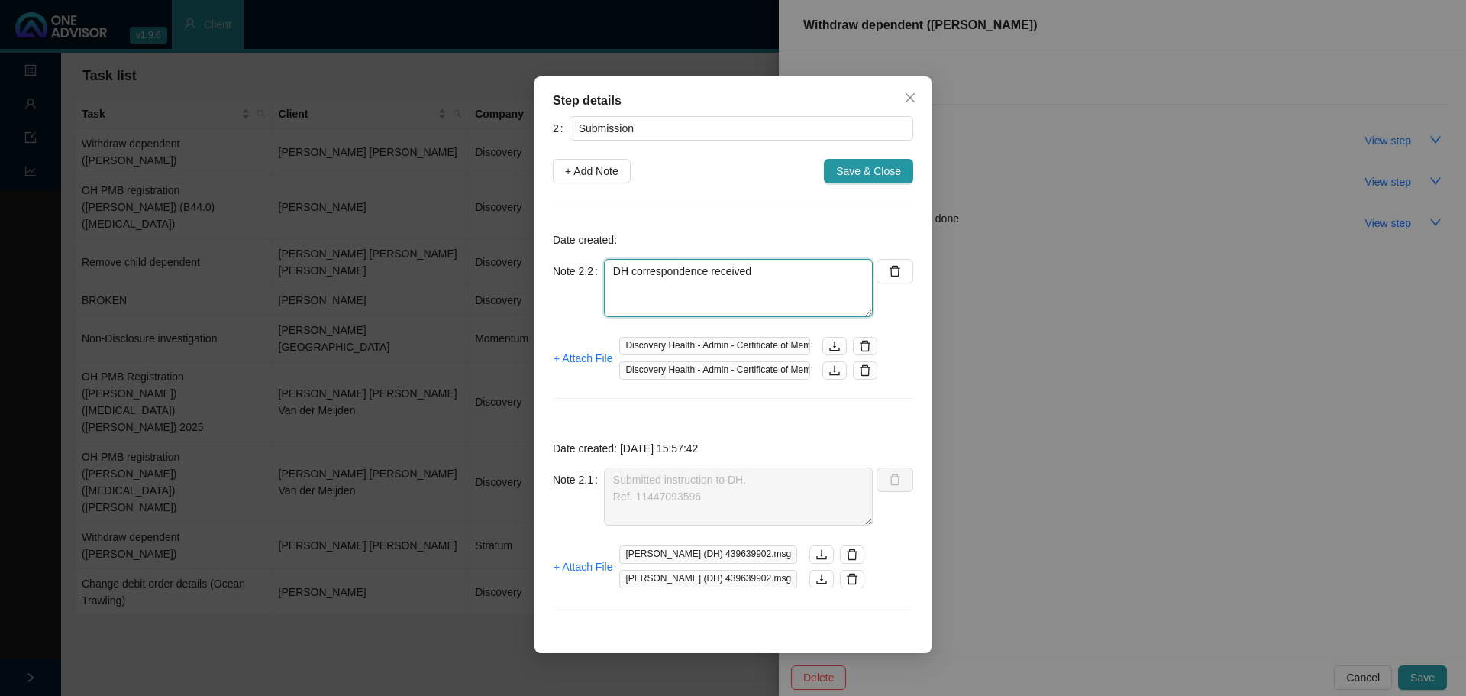
click at [749, 283] on textarea "DH correspondence received" at bounding box center [738, 288] width 269 height 58
click at [790, 271] on textarea "DH correspondence received" at bounding box center [738, 288] width 269 height 58
paste textarea "7009115057089"
click at [612, 289] on textarea "DH correspondence received 7009115057089" at bounding box center [738, 288] width 269 height 58
drag, startPoint x: 706, startPoint y: 292, endPoint x: 628, endPoint y: 291, distance: 77.1
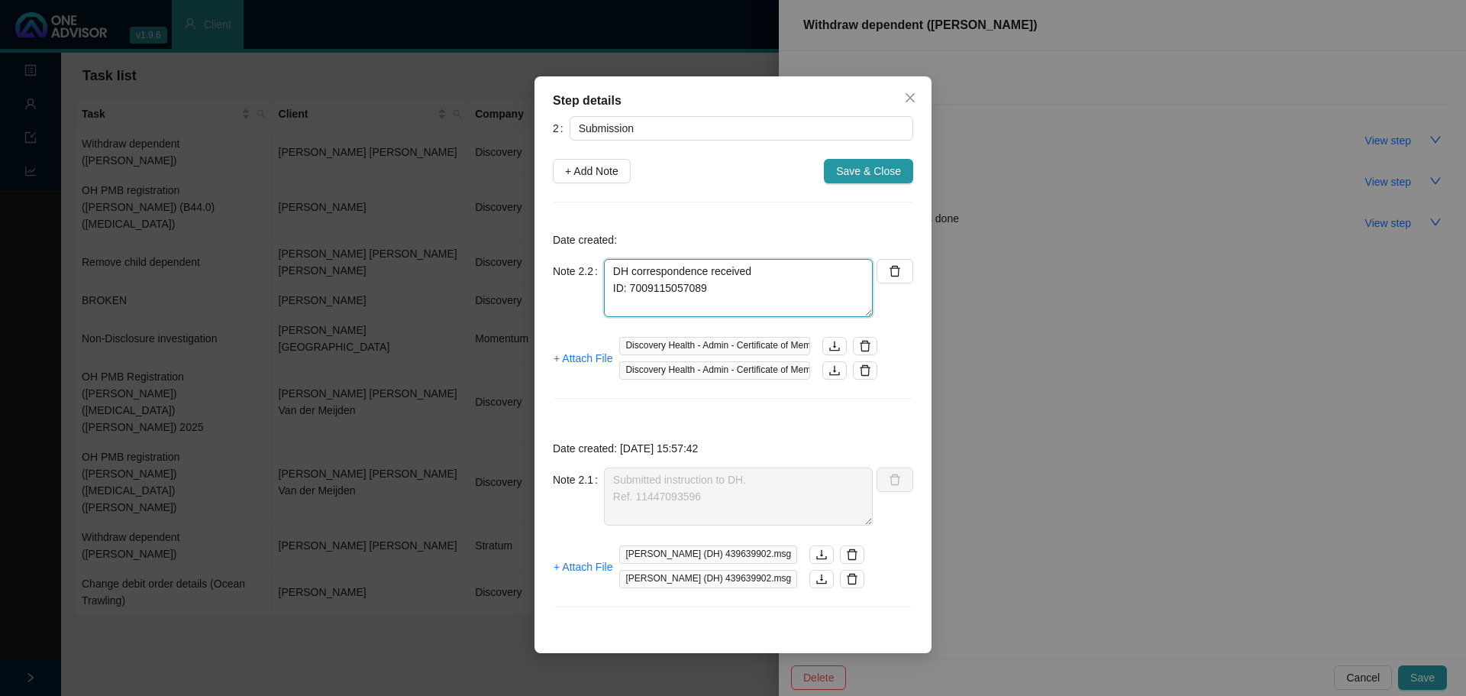
click at [628, 291] on textarea "DH correspondence received ID: 7009115057089" at bounding box center [738, 288] width 269 height 58
type textarea "DH correspondence received ID: 7009115057089"
click at [707, 344] on span "Discovery Health - Admin - Certificate of Membership - [PERSON_NAME] (439639902…" at bounding box center [714, 346] width 191 height 18
click at [719, 349] on span "Discovery Health - Admin - Certificate of Membership - [PERSON_NAME] (439639902…" at bounding box center [714, 346] width 191 height 18
click at [741, 347] on span "Discovery Health - Admin - Certificate of Membership - [PERSON_NAME] (439639902…" at bounding box center [714, 346] width 191 height 18
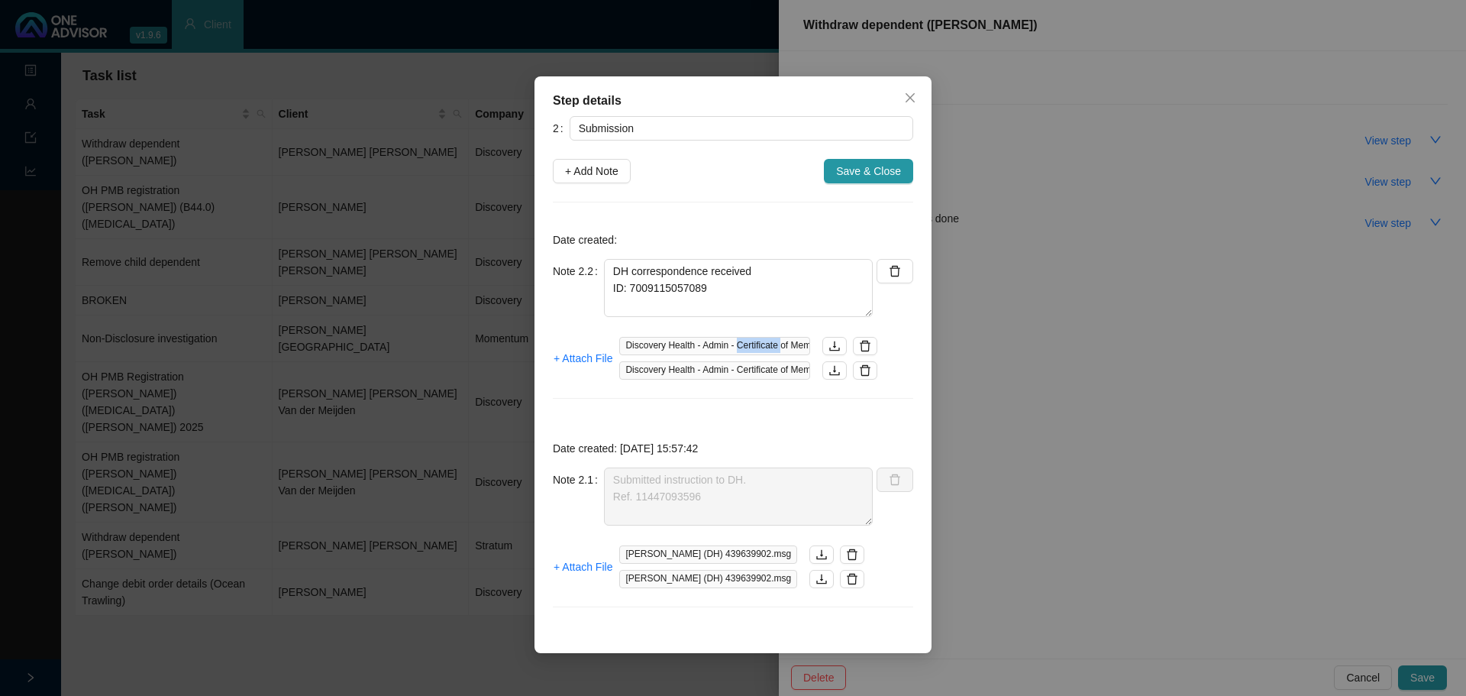
click at [741, 347] on span "Discovery Health - Admin - Certificate of Membership - [PERSON_NAME] (439639902…" at bounding box center [714, 346] width 191 height 18
drag, startPoint x: 674, startPoint y: 349, endPoint x: 751, endPoint y: 348, distance: 77.9
click at [676, 349] on span "Discovery Health - Admin - Certificate of Membership - [PERSON_NAME] (439639902…" at bounding box center [714, 346] width 191 height 18
click at [588, 350] on span "+ Attach File" at bounding box center [583, 358] width 59 height 17
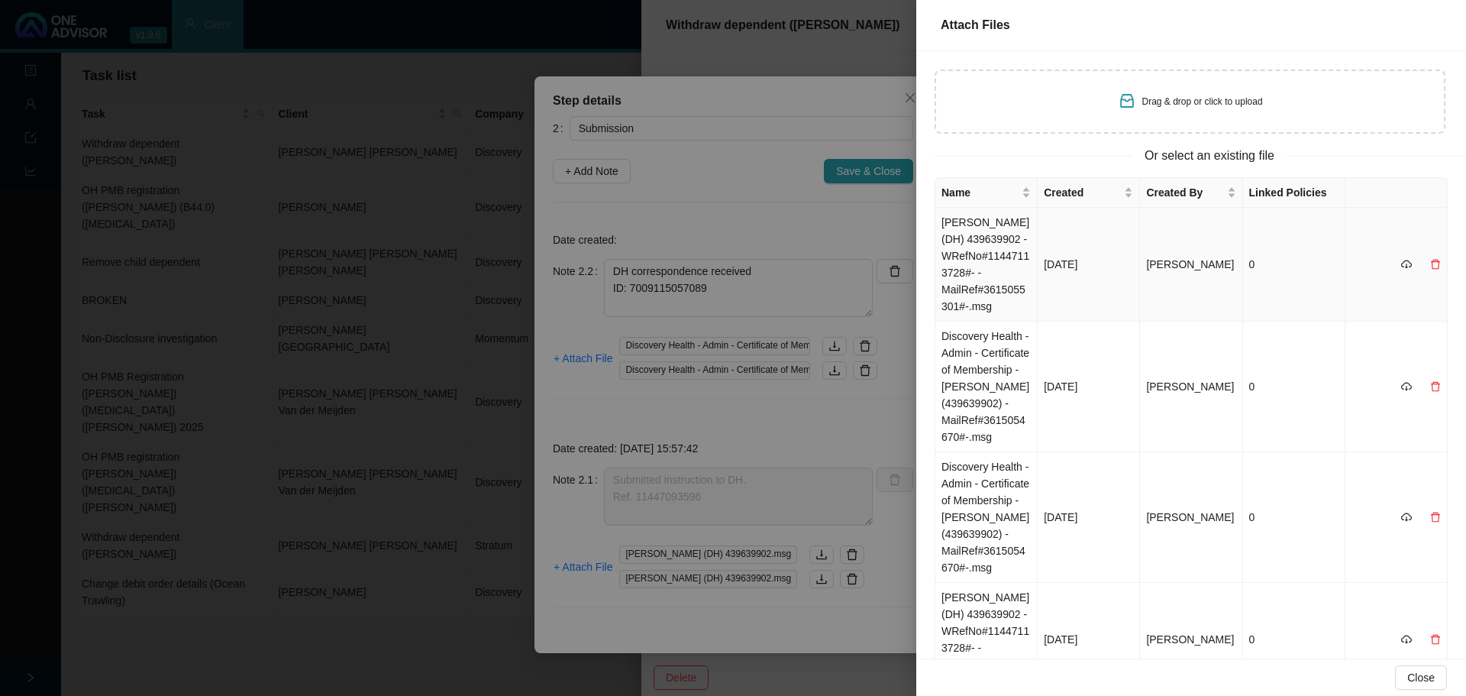
click at [998, 269] on td "[PERSON_NAME] (DH) 439639902 -WRefNo#11447113728#- -MailRef#3615055301#-.msg" at bounding box center [986, 265] width 102 height 114
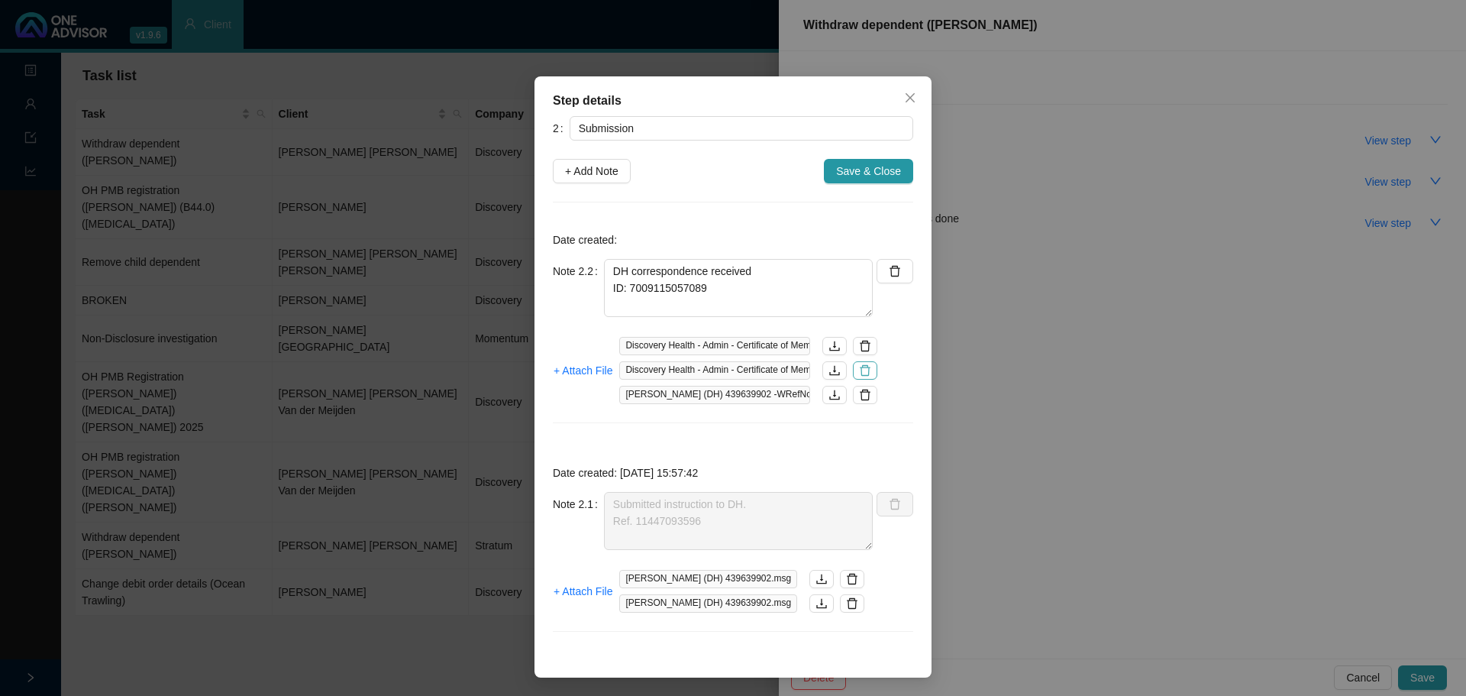
click at [864, 375] on icon "delete" at bounding box center [866, 370] width 11 height 11
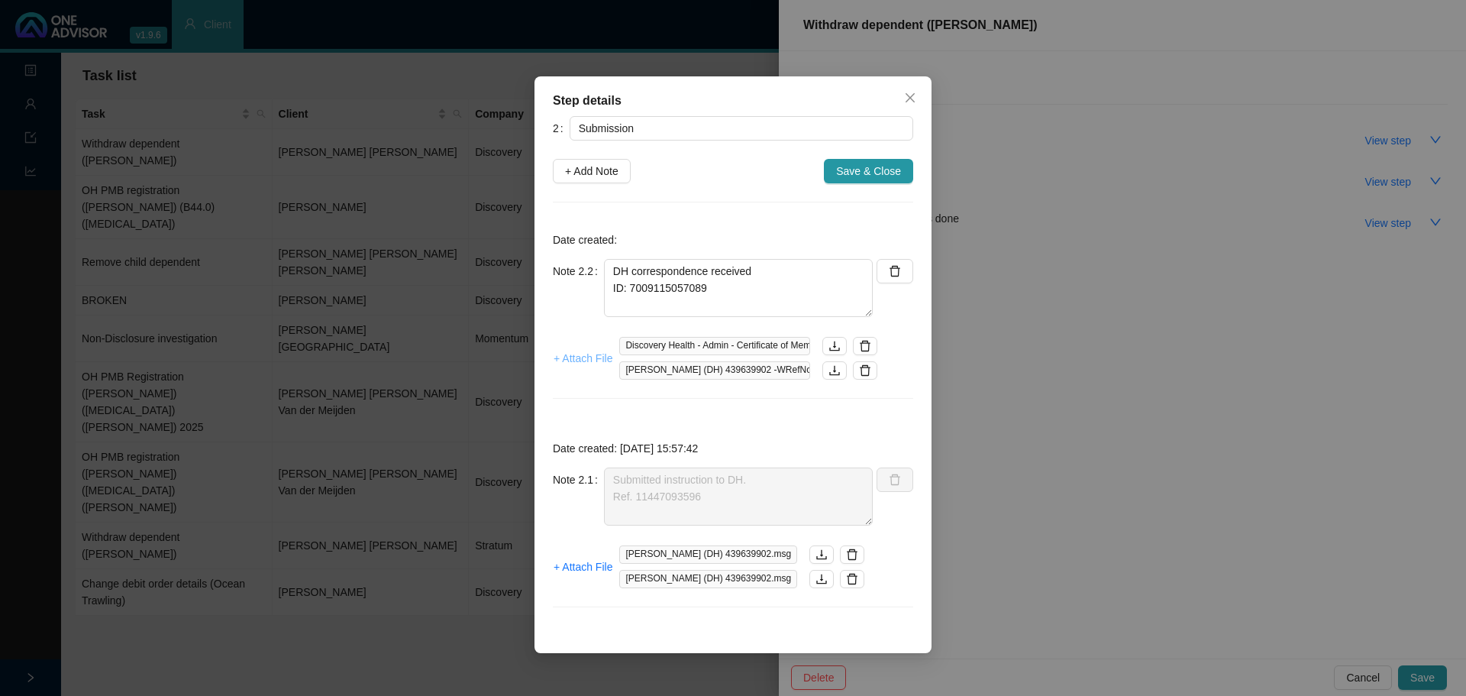
click at [577, 356] on span "+ Attach File" at bounding box center [583, 358] width 59 height 17
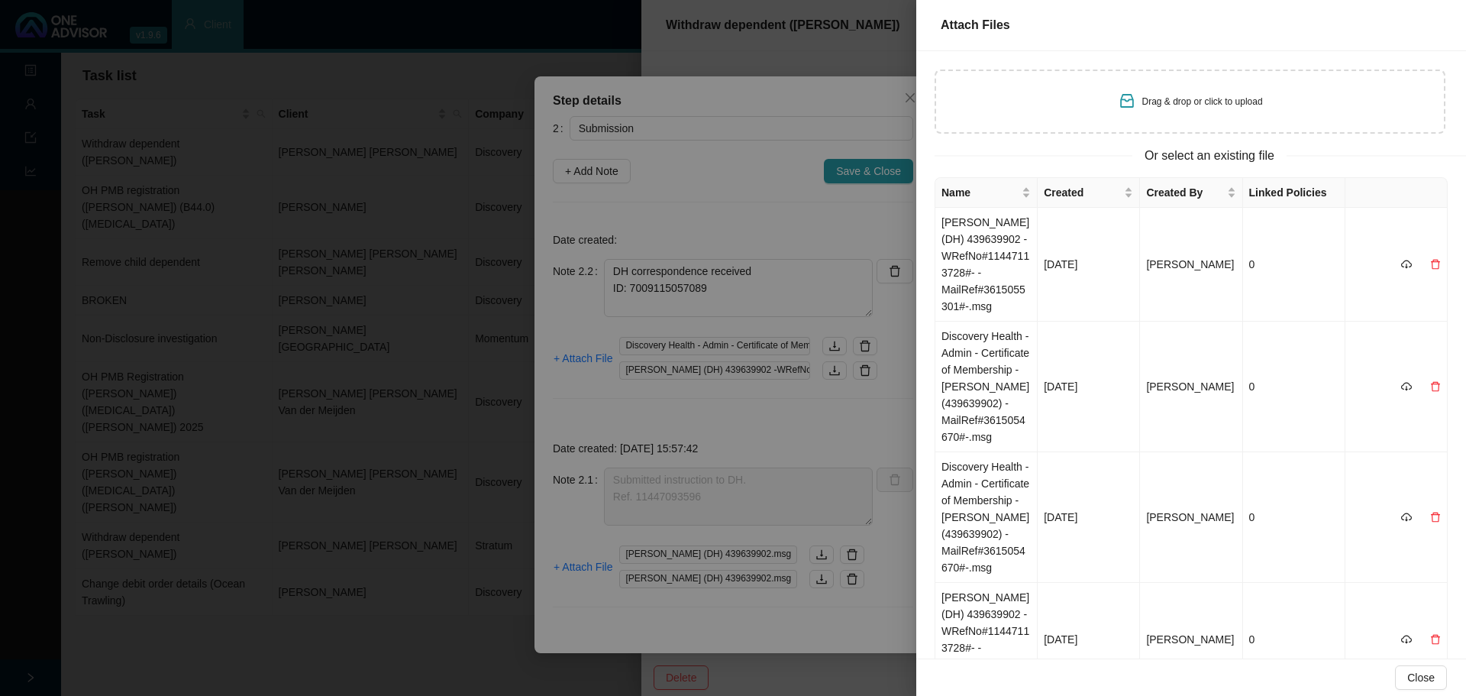
click at [1183, 112] on div "Drag & drop or click to upload" at bounding box center [1190, 101] width 145 height 21
type input "C:\fakepath\Membership Certificate.pdf"
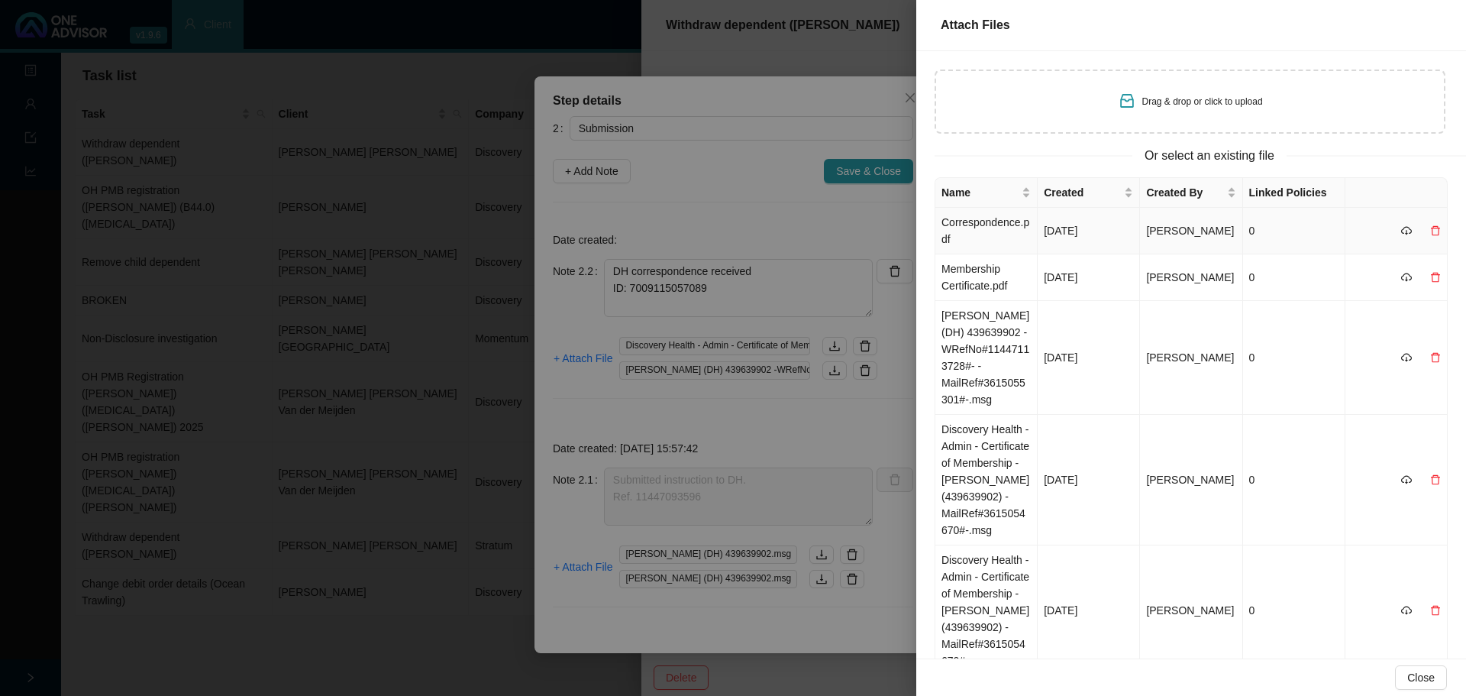
drag, startPoint x: 990, startPoint y: 225, endPoint x: 1013, endPoint y: 257, distance: 40.0
click at [991, 225] on td "Correspondence.pdf" at bounding box center [986, 231] width 102 height 47
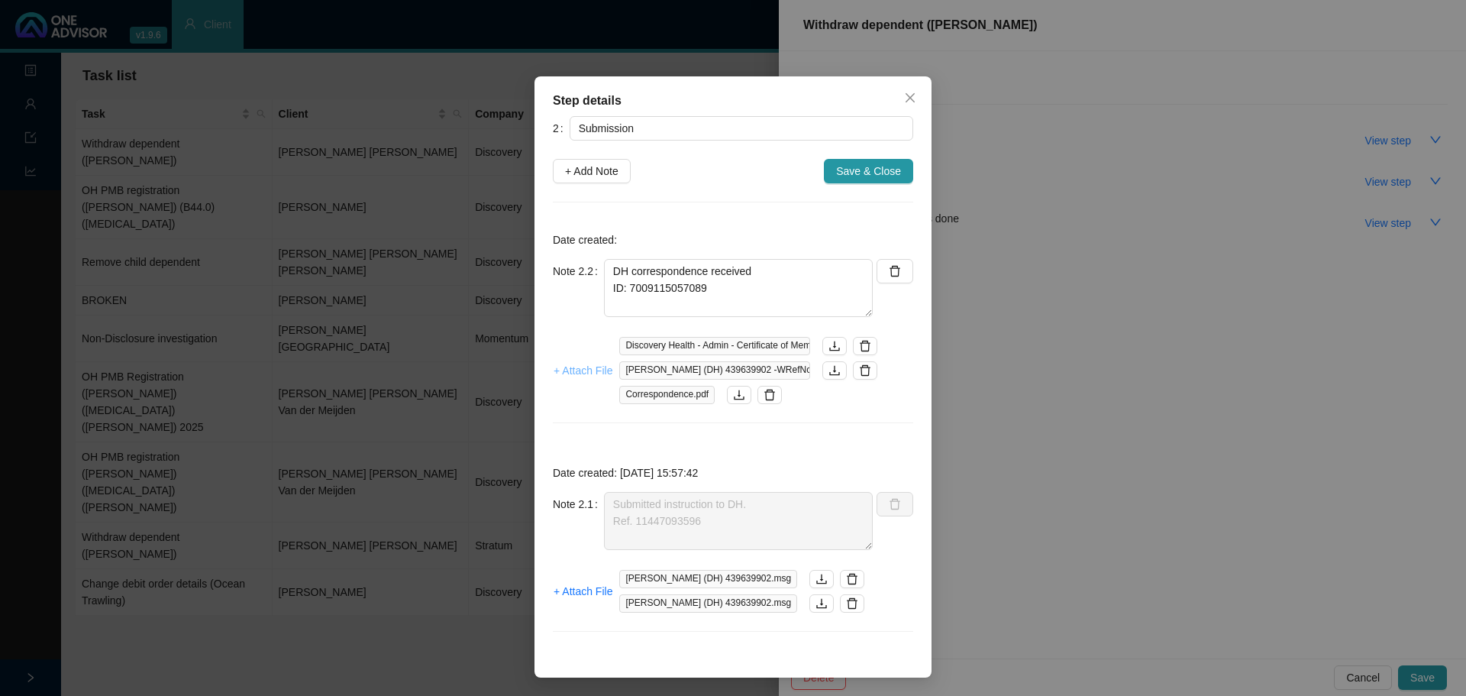
click at [590, 370] on span "+ Attach File" at bounding box center [583, 370] width 59 height 17
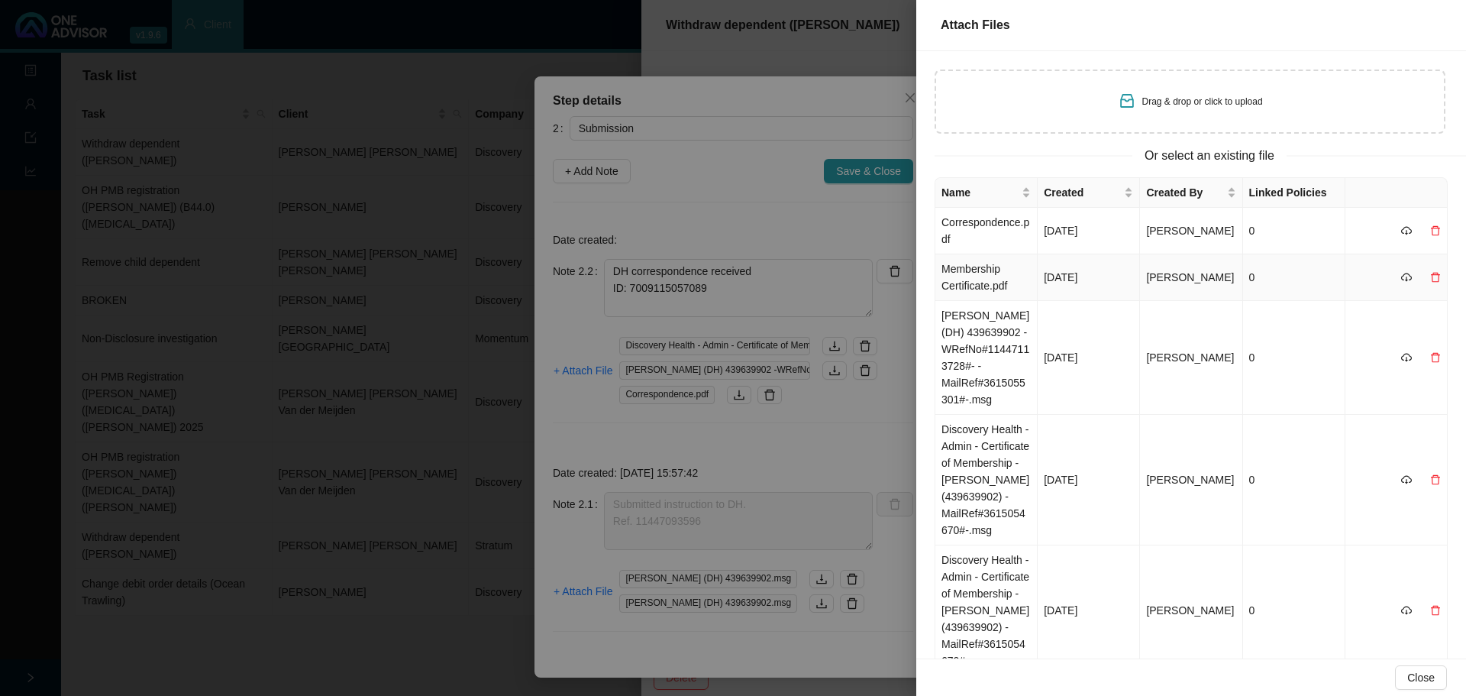
click at [974, 275] on td "Membership Certificate.pdf" at bounding box center [986, 277] width 102 height 47
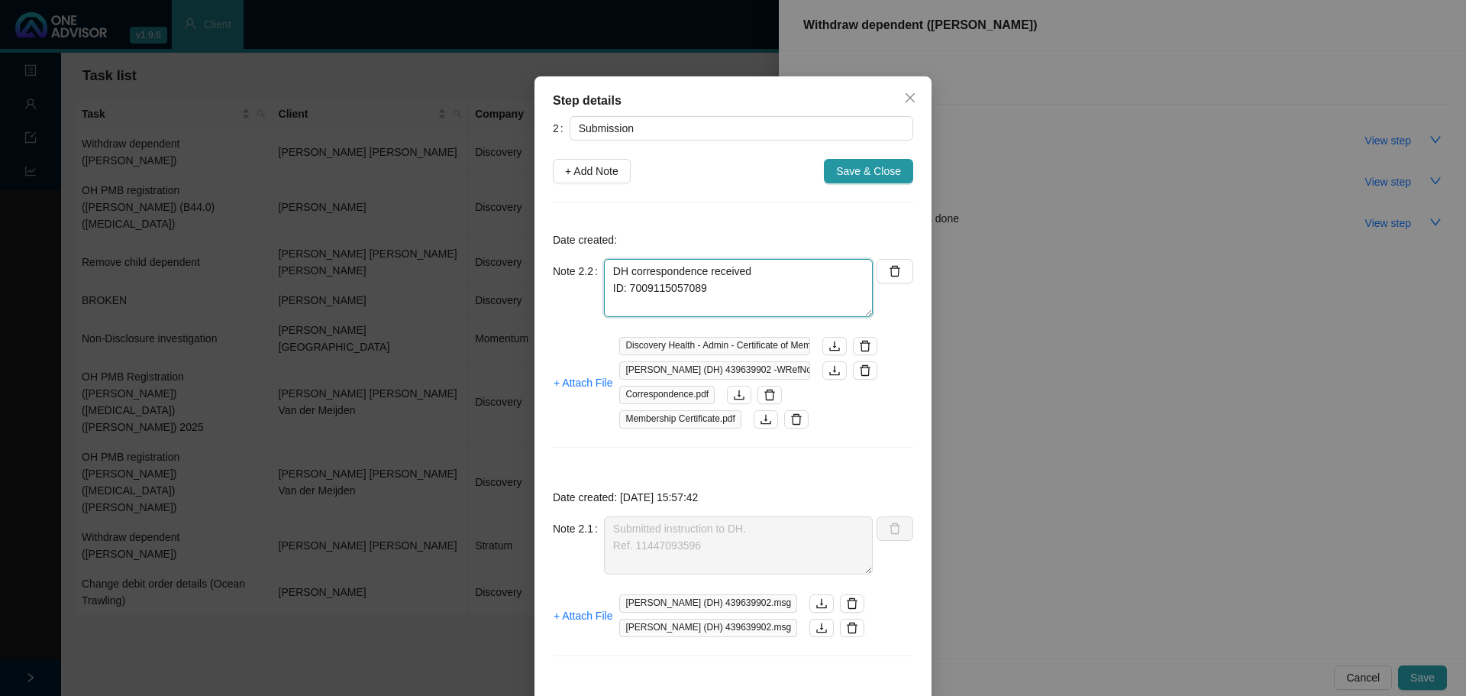
click at [751, 268] on textarea "DH correspondence received ID: 7009115057089" at bounding box center [738, 288] width 269 height 58
drag, startPoint x: 715, startPoint y: 299, endPoint x: 571, endPoint y: 286, distance: 144.1
click at [571, 286] on div "Note 2.2 DH correspondence received: [PERSON_NAME] withdrawn effective [DATE] I…" at bounding box center [713, 288] width 320 height 58
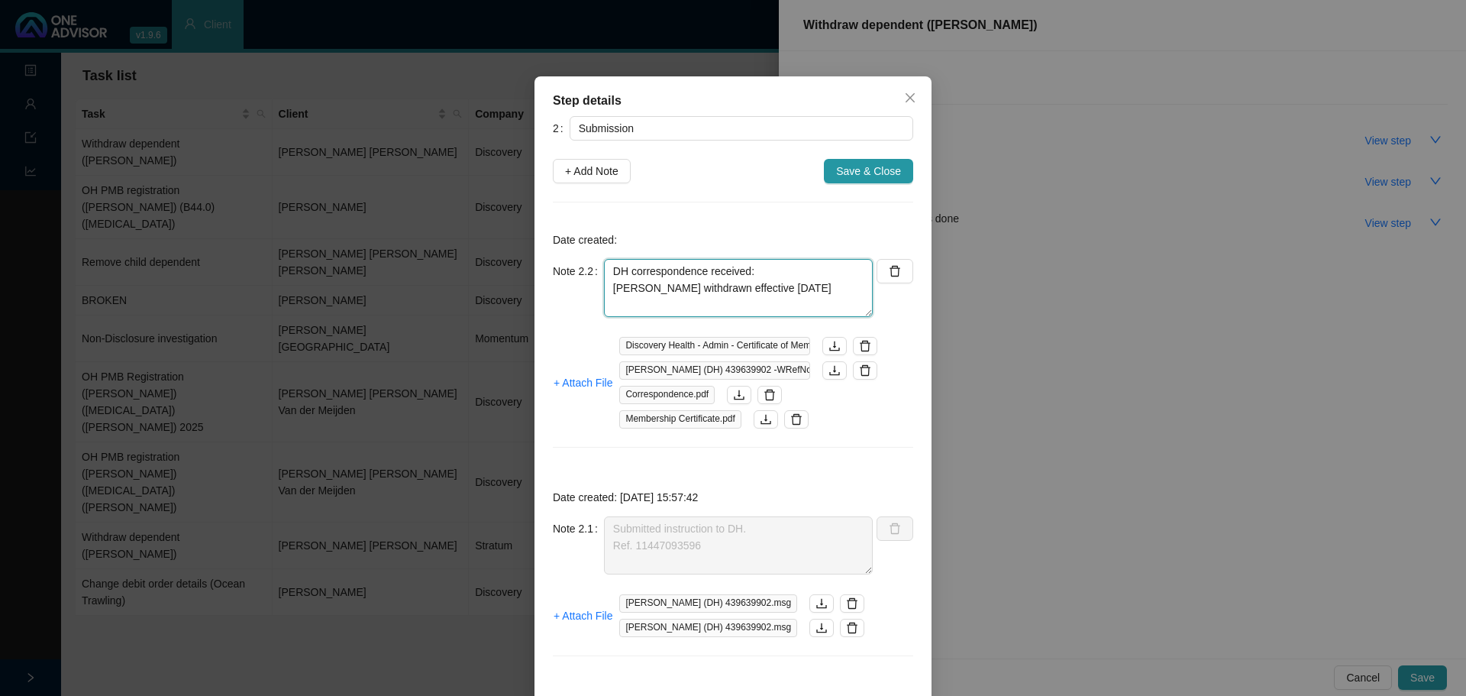
click at [791, 283] on textarea "DH correspondence received: [PERSON_NAME] withdrawn effective [DATE]" at bounding box center [738, 288] width 269 height 58
type textarea "DH correspondence received: [PERSON_NAME] withdrawn effective [DATE]"
click at [856, 176] on span "Save & Close" at bounding box center [868, 171] width 65 height 17
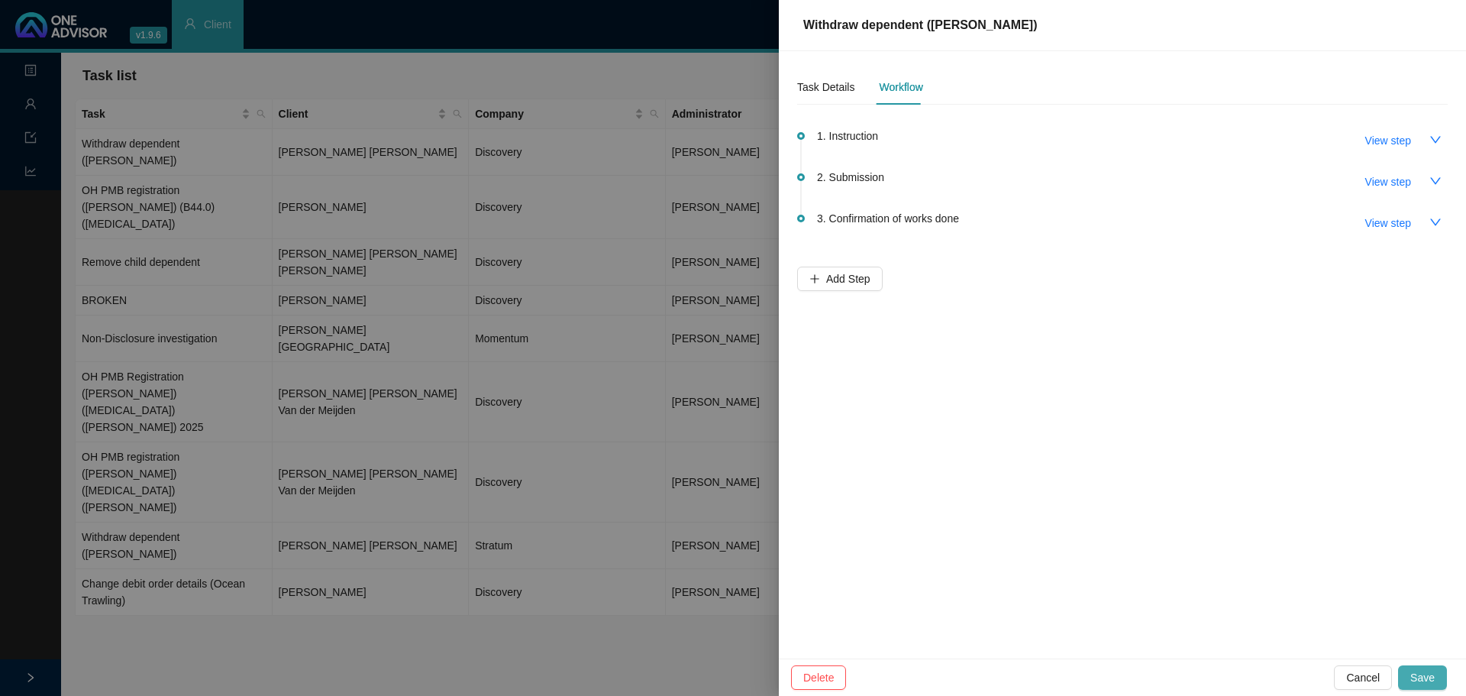
click at [1423, 675] on span "Save" at bounding box center [1422, 677] width 24 height 17
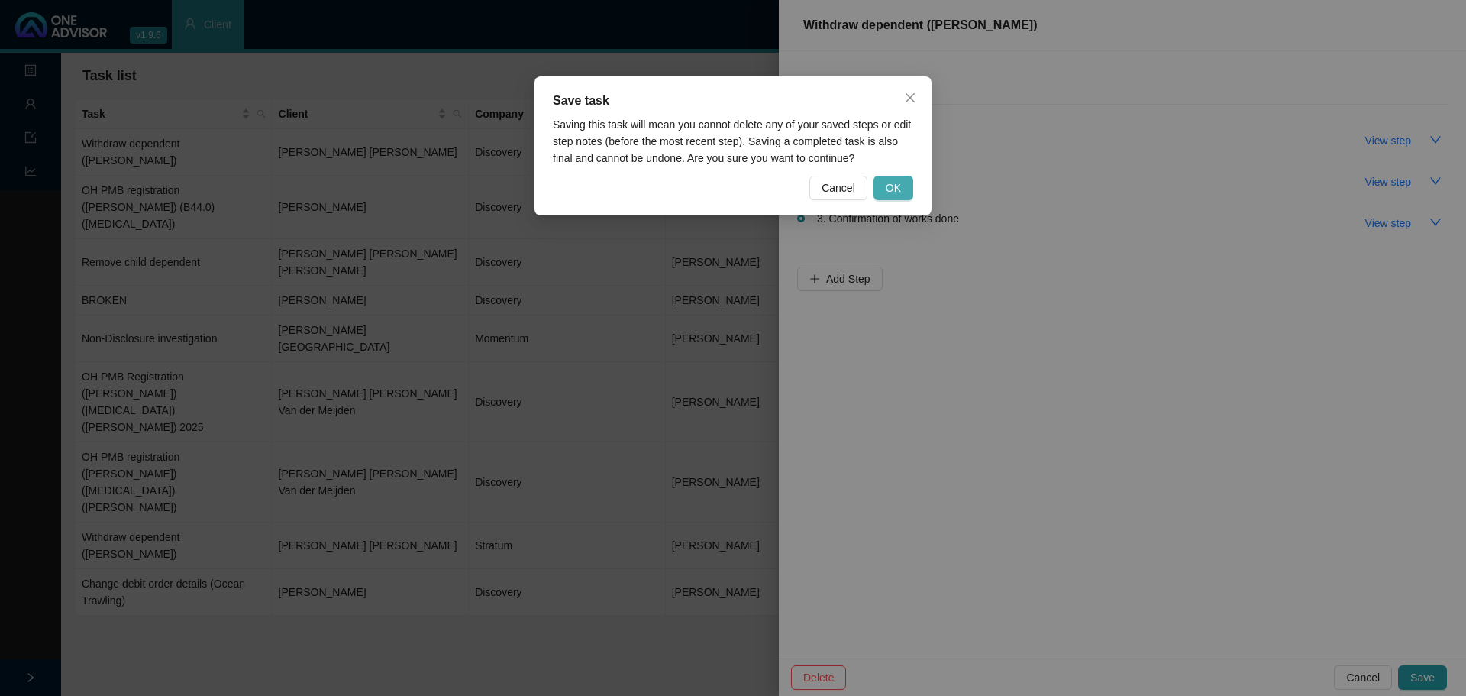
click at [895, 195] on span "OK" at bounding box center [893, 187] width 15 height 17
